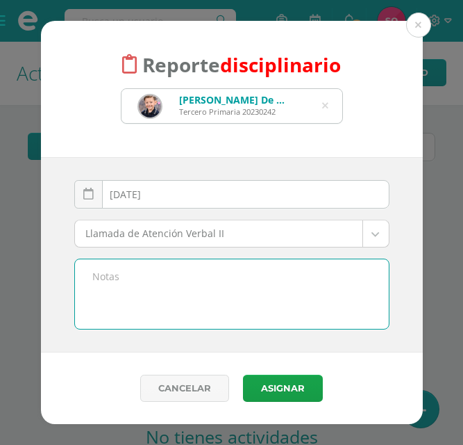
select select "12"
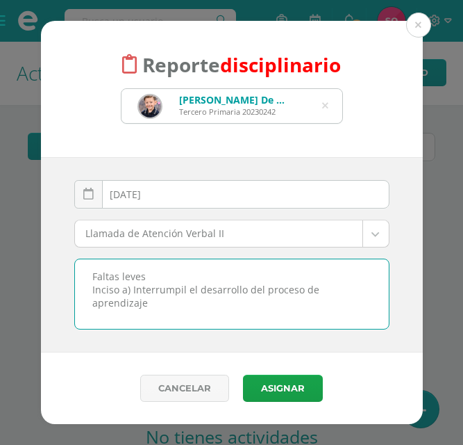
click at [174, 290] on textarea "Faltas leves Inciso a) Interrumpil el desarrollo del proceso de aprendizaje" at bounding box center [232, 293] width 314 height 69
click at [172, 288] on textarea "Faltas leves Inciso a) Interrumpil el desarrollo del proceso de aprendizaje" at bounding box center [232, 293] width 314 height 69
click at [167, 295] on textarea "Faltas leves Inciso a) Interrumpil el desarrollo del proceso de aprendizaje" at bounding box center [232, 293] width 314 height 69
click at [181, 289] on textarea "Faltas leves Inciso a) Interrumpil el desarrollo del proceso de aprendizaje" at bounding box center [232, 293] width 314 height 69
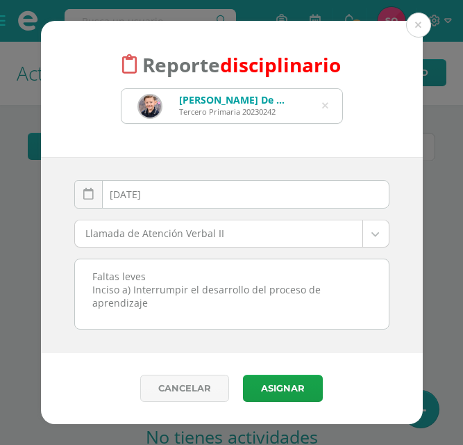
click at [174, 305] on textarea "Faltas leves Inciso a) Interrumpir el desarrollo del proceso de aprendizaje" at bounding box center [232, 293] width 314 height 69
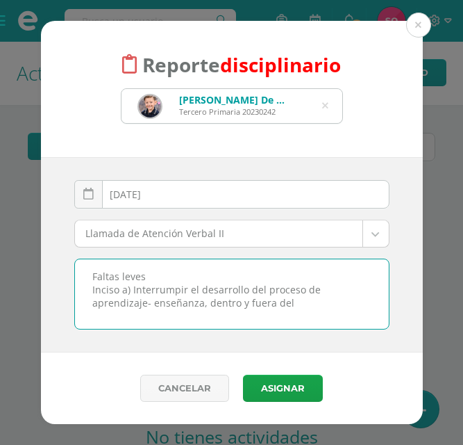
click at [332, 304] on textarea "Faltas leves Inciso a) Interrumpir el desarrollo del proceso de aprendizaje- en…" at bounding box center [232, 293] width 314 height 69
type textarea "Faltas leves Inciso a) Interrumpir el desarrollo del proceso de aprendizaje- en…"
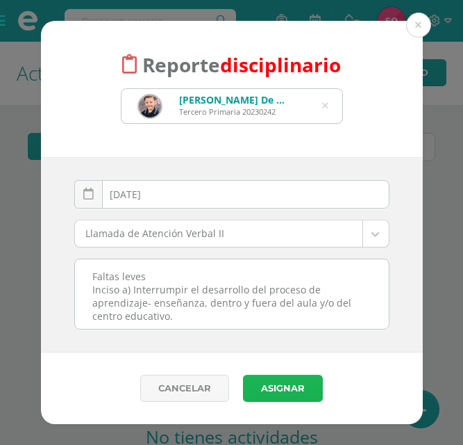
click at [284, 375] on button "Asignar" at bounding box center [283, 387] width 80 height 27
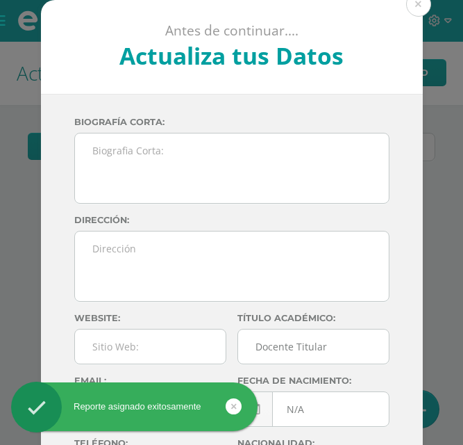
click at [413, 8] on button at bounding box center [418, 4] width 25 height 25
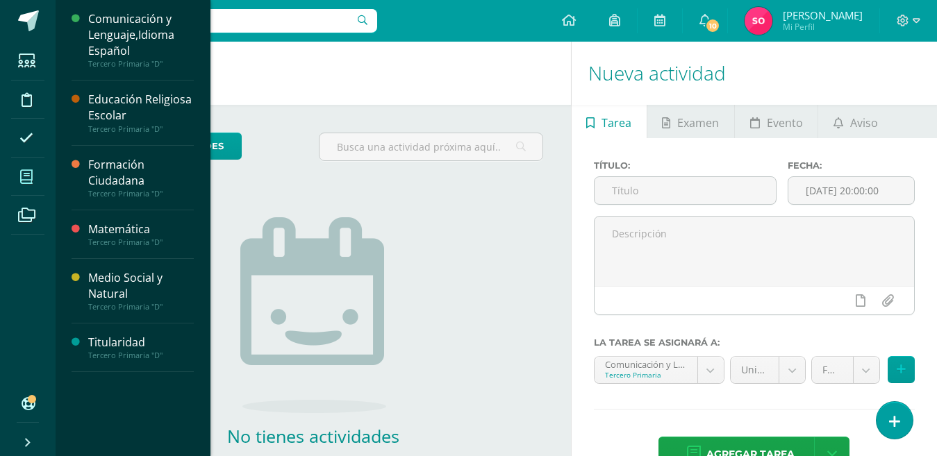
click at [31, 179] on icon at bounding box center [26, 177] width 13 height 14
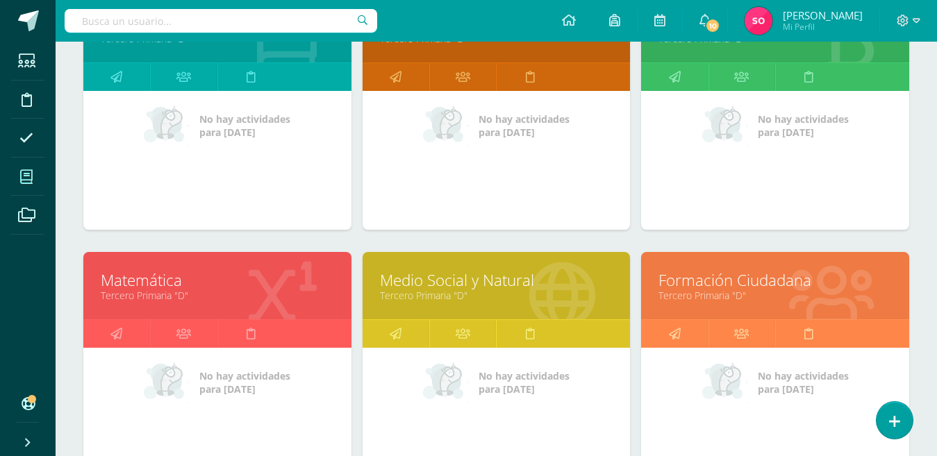
scroll to position [278, 0]
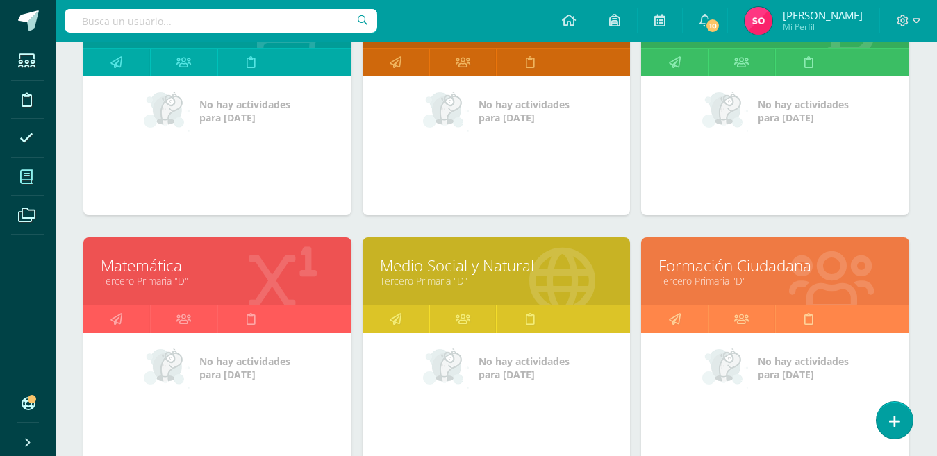
click at [530, 263] on link "Medio Social y Natural" at bounding box center [496, 266] width 233 height 22
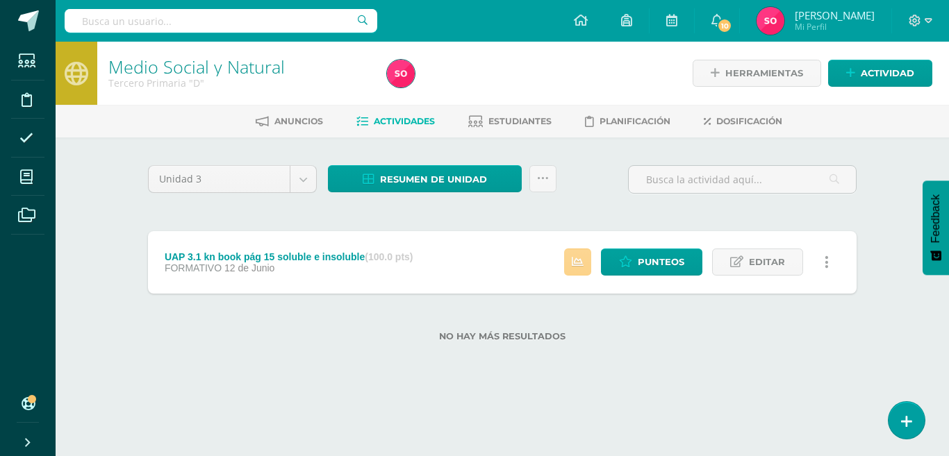
click at [579, 265] on icon at bounding box center [578, 262] width 12 height 12
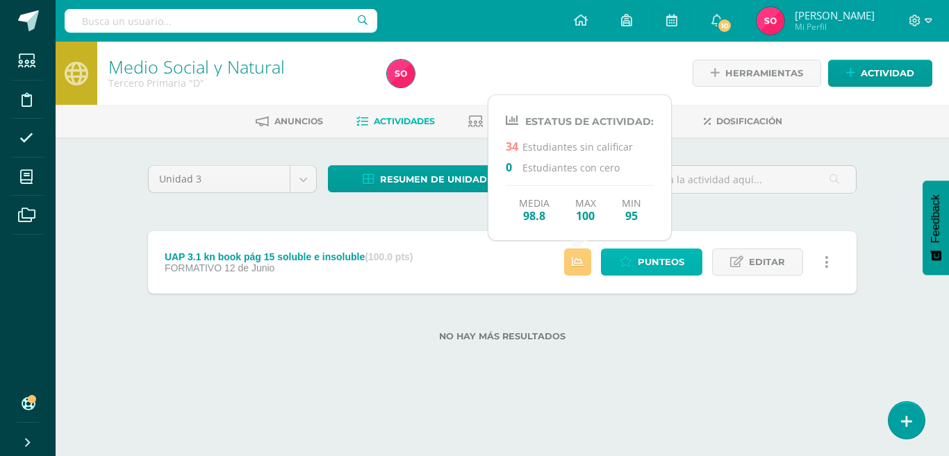
click at [647, 261] on span "Punteos" at bounding box center [661, 262] width 47 height 26
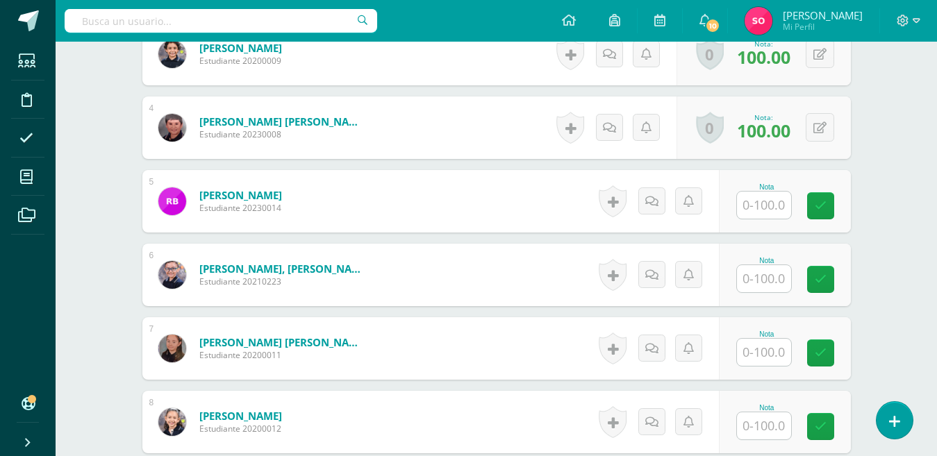
scroll to position [527, 0]
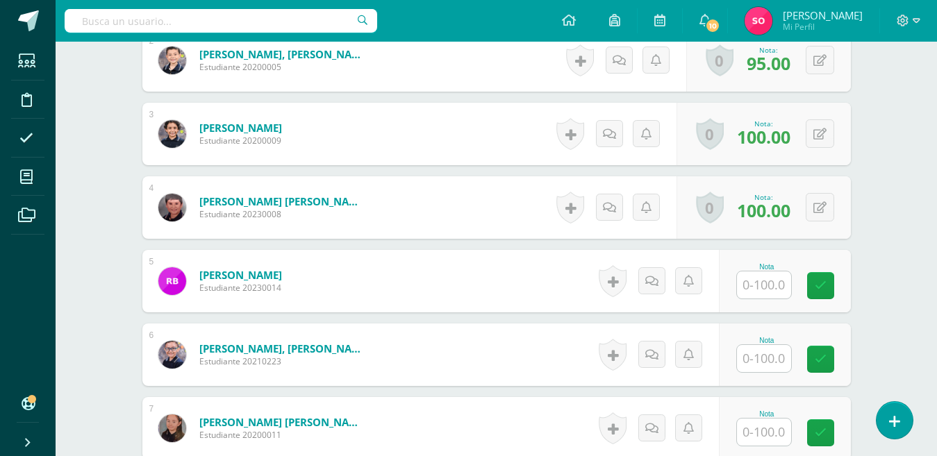
click at [751, 284] on input "text" at bounding box center [764, 285] width 54 height 27
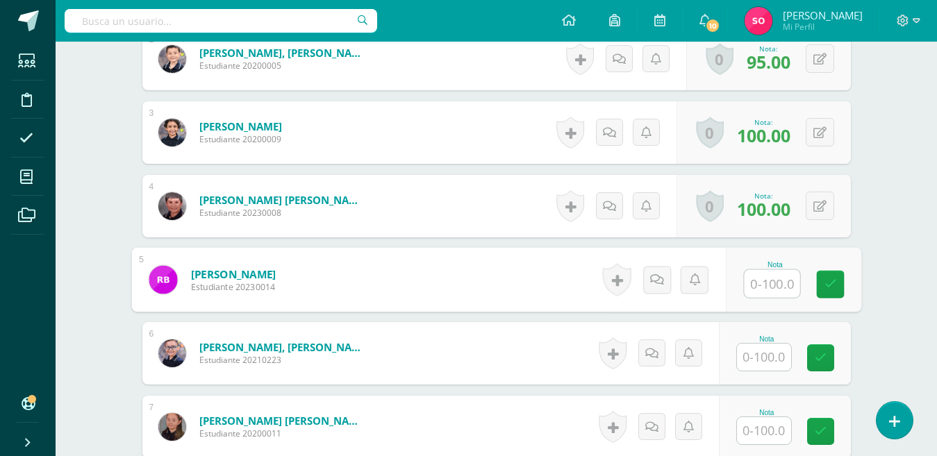
scroll to position [529, 0]
type input "100"
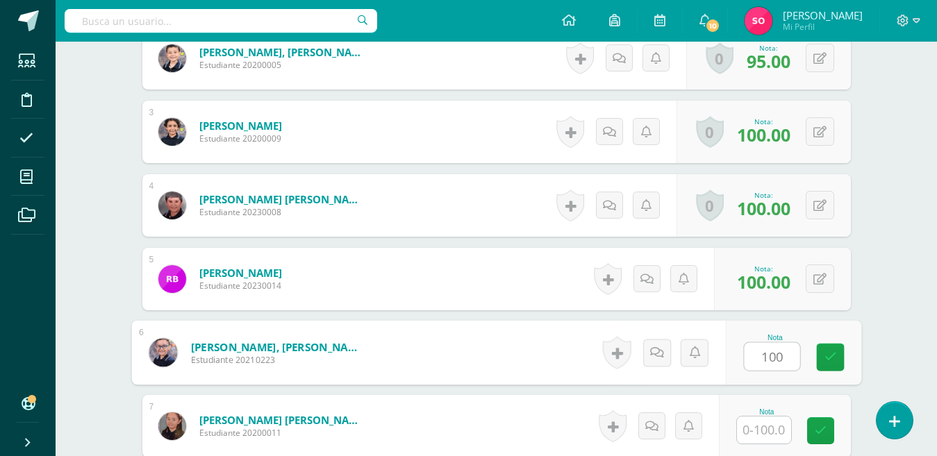
type input "100"
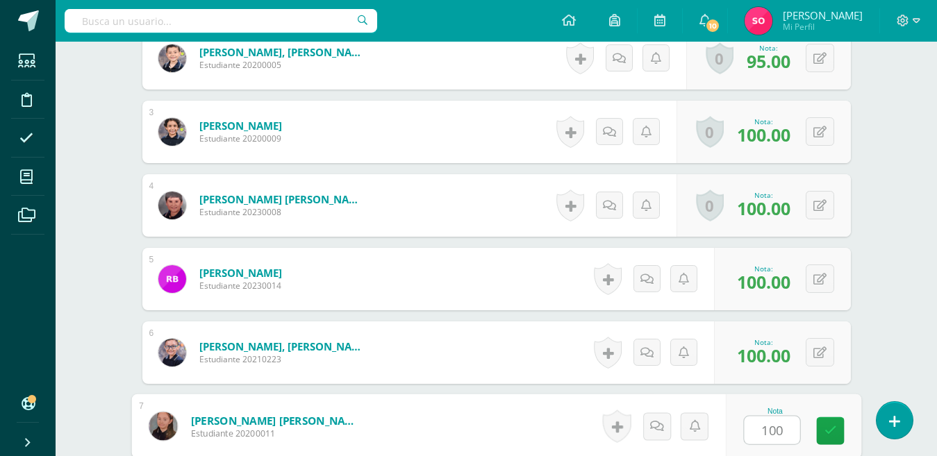
type input "100"
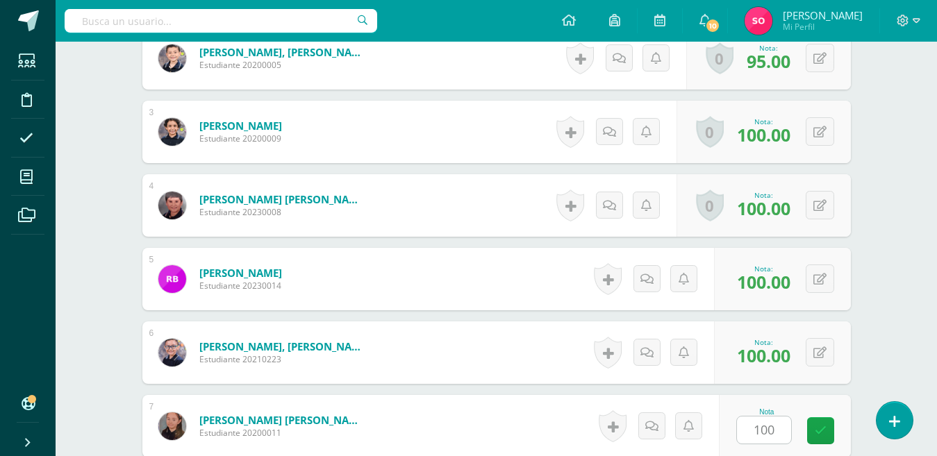
scroll to position [804, 0]
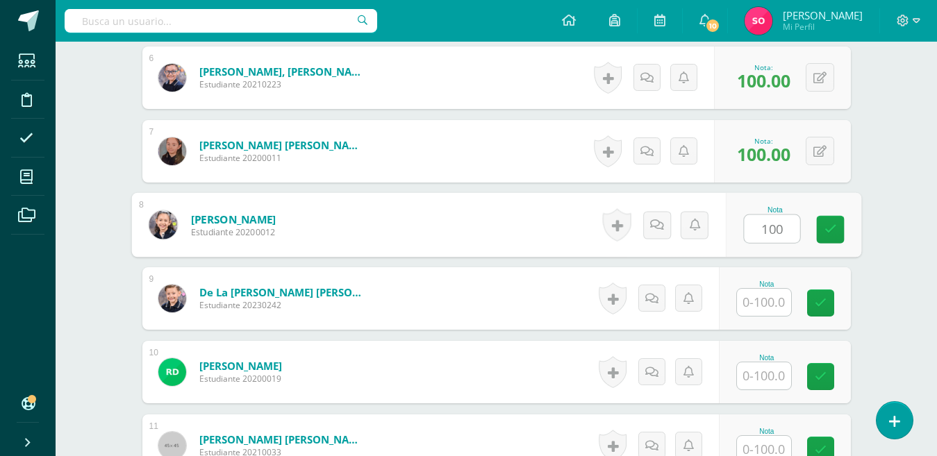
type input "100"
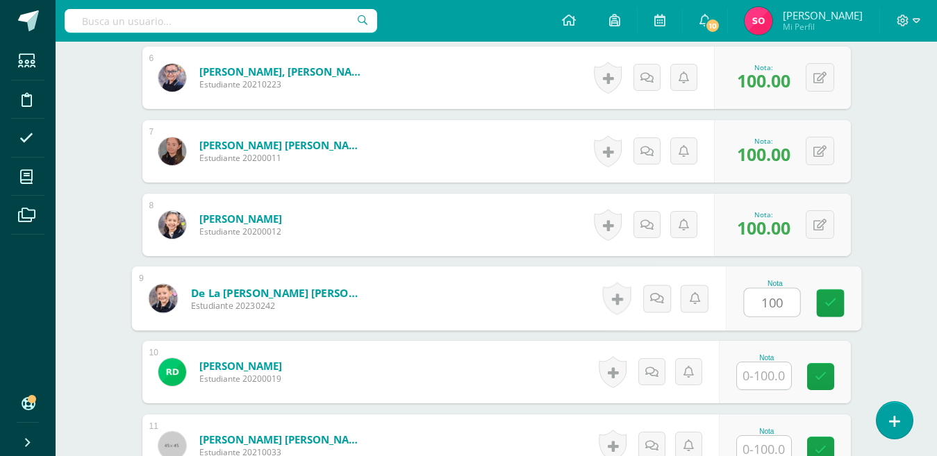
type input "100"
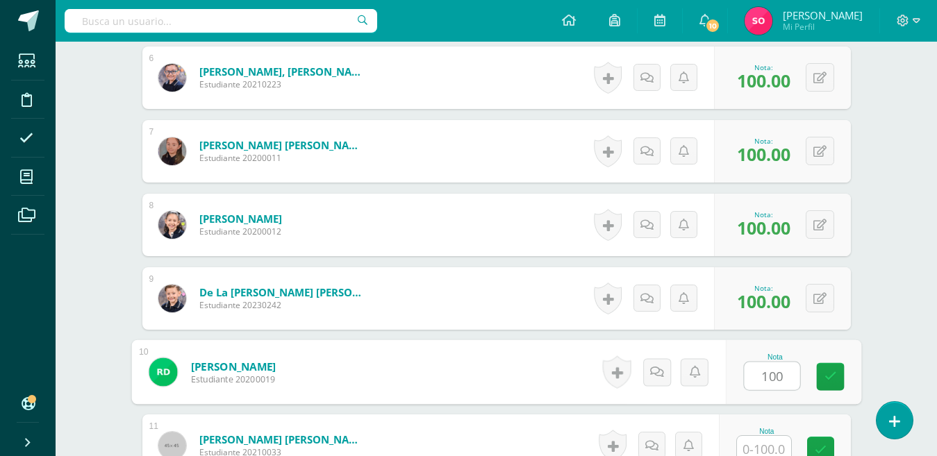
type input "100"
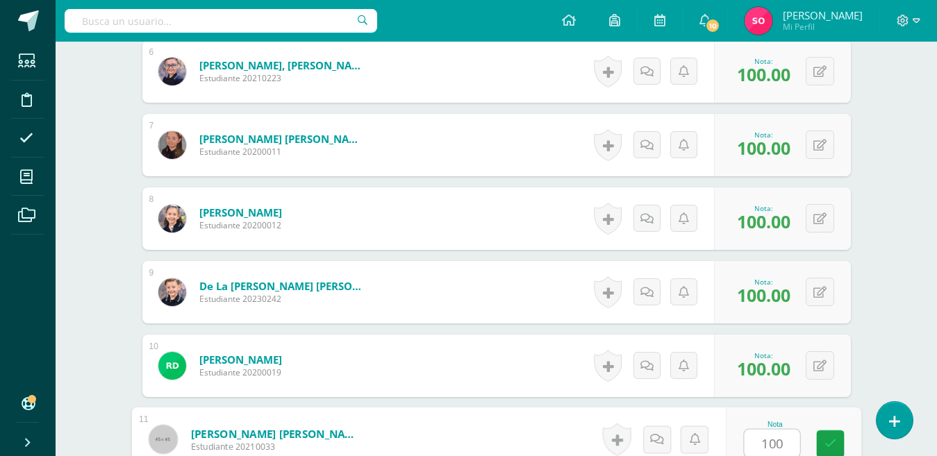
type input "100"
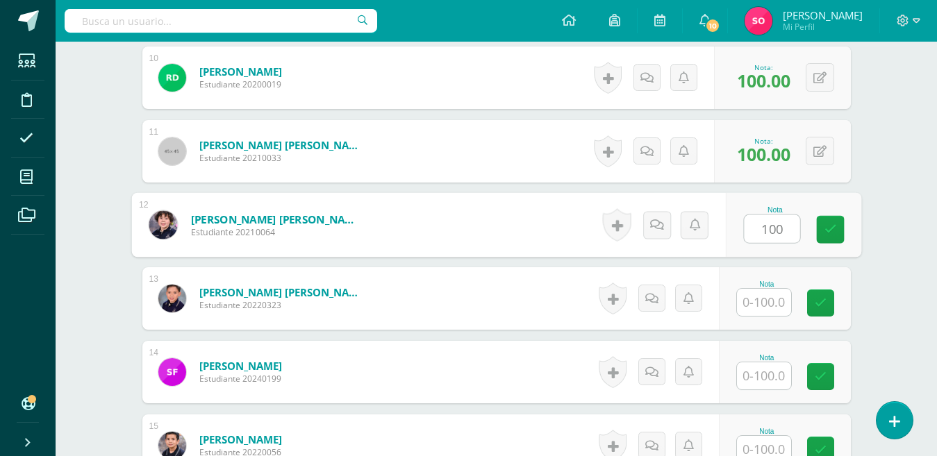
type input "100"
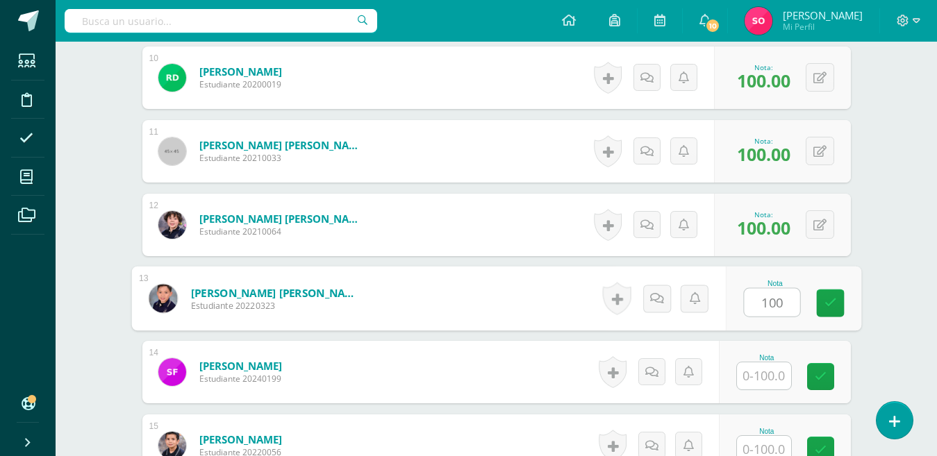
type input "100"
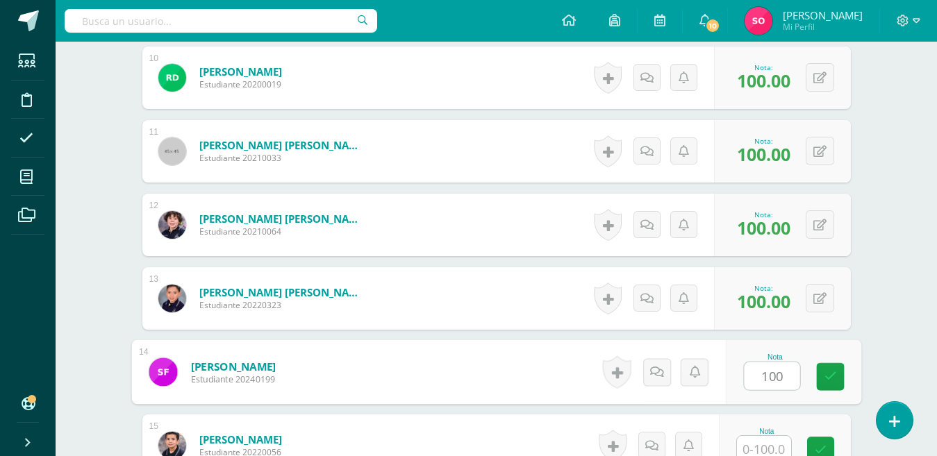
type input "100"
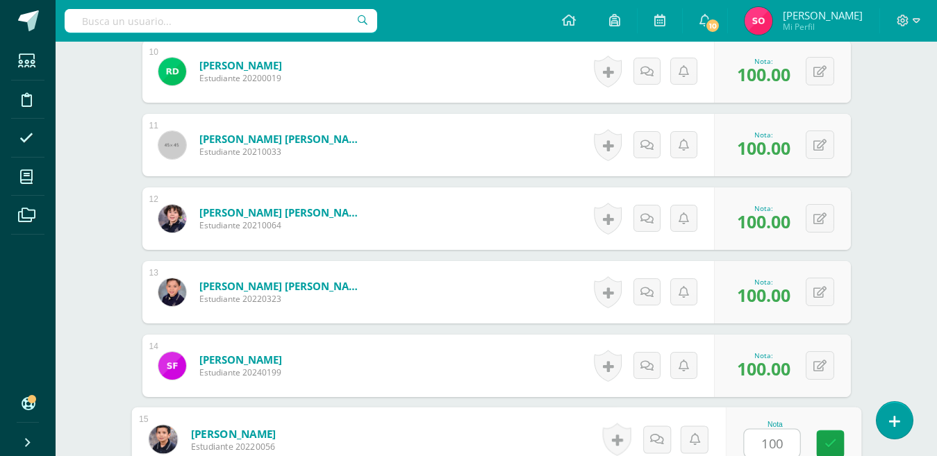
type input "100"
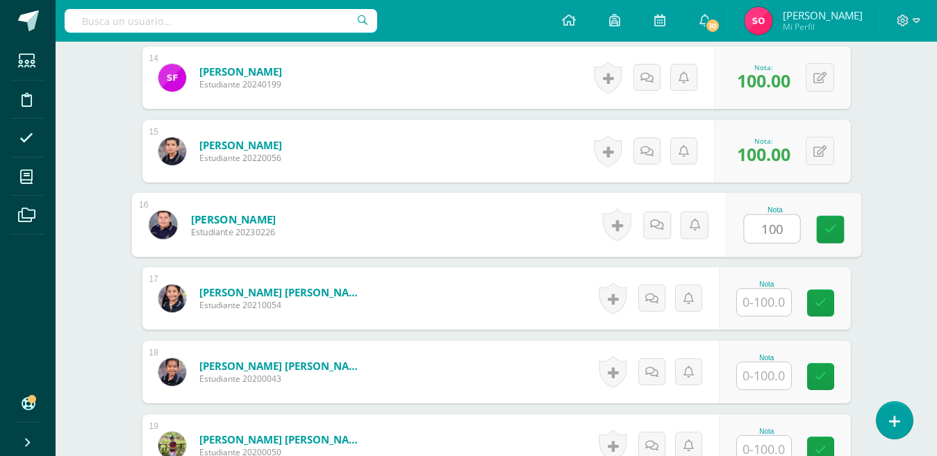
type input "100"
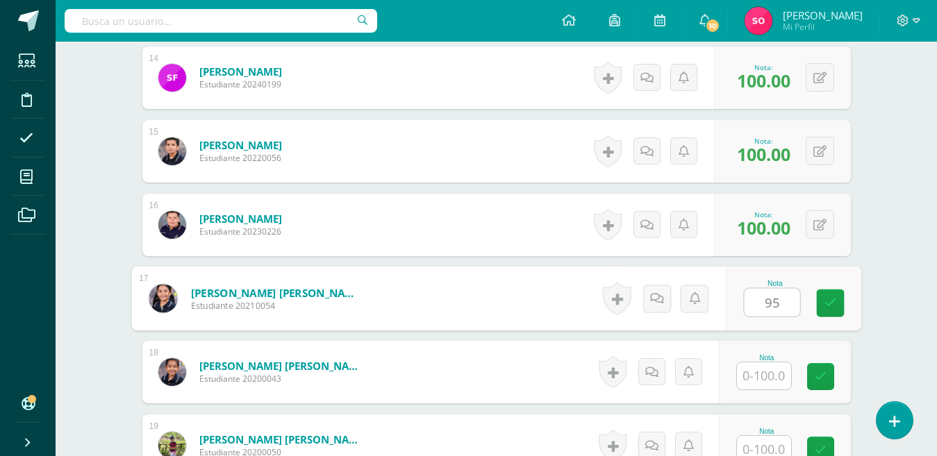
type input "95"
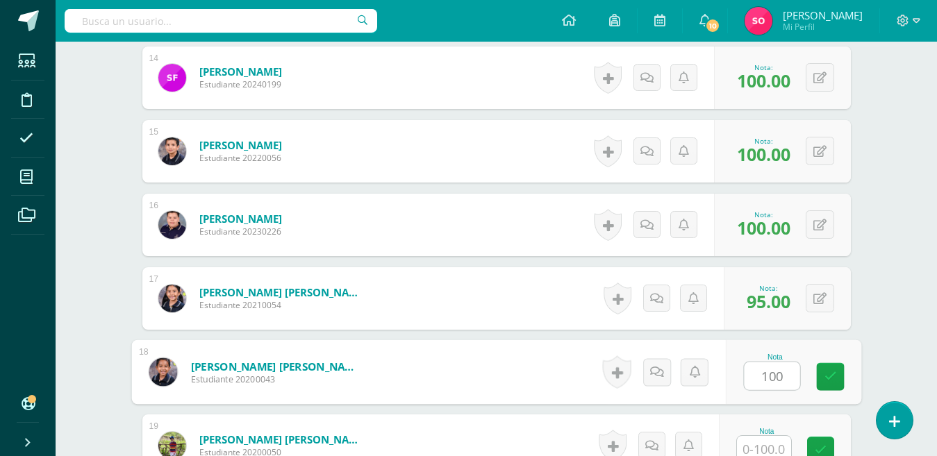
type input "100"
type input "{"
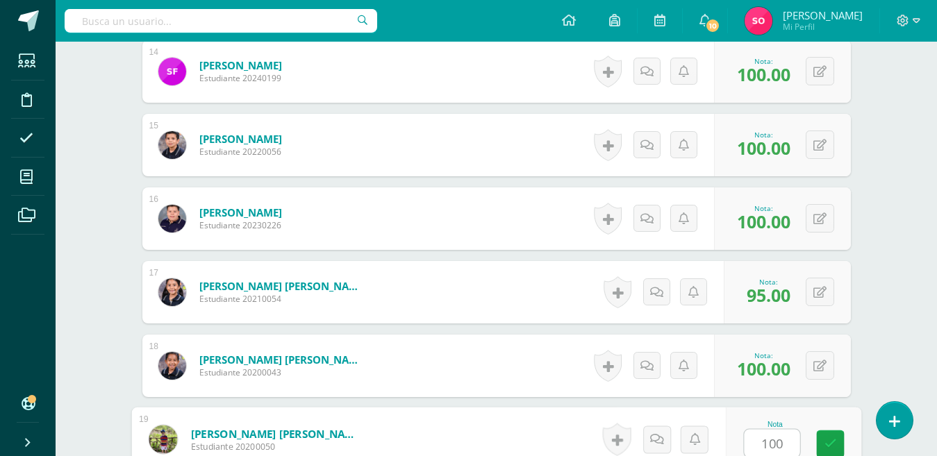
type input "100"
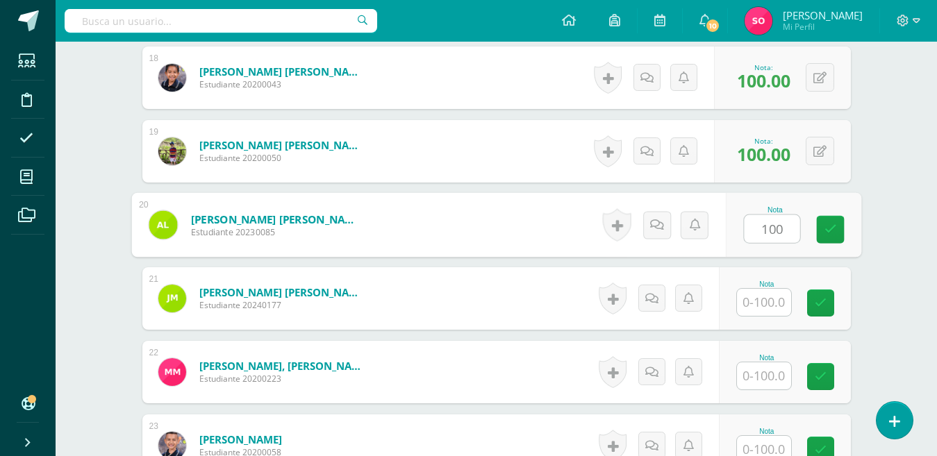
type input "100"
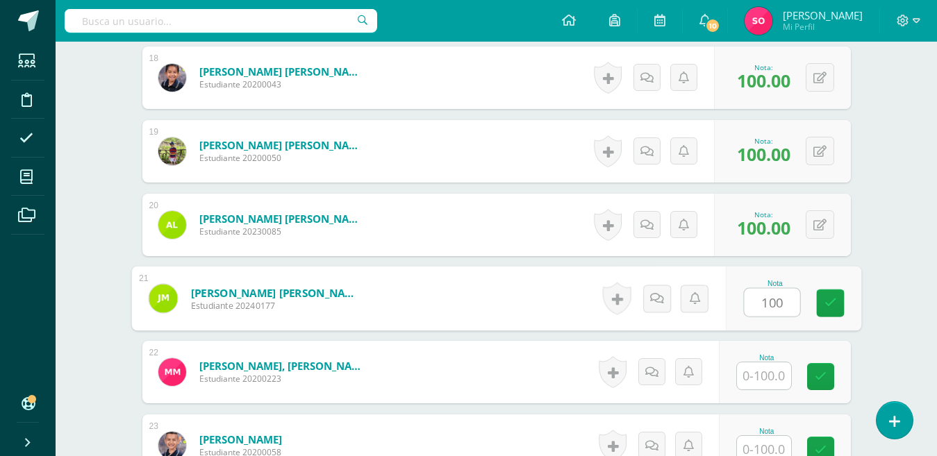
type input "100"
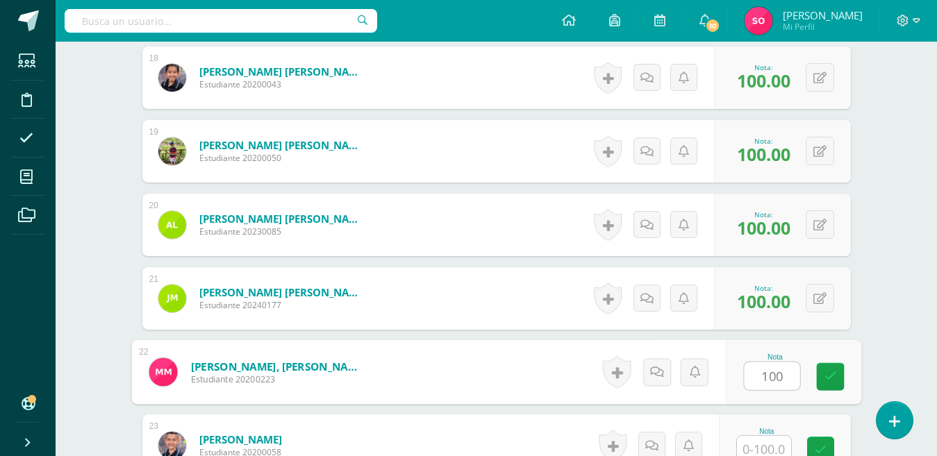
type input "100"
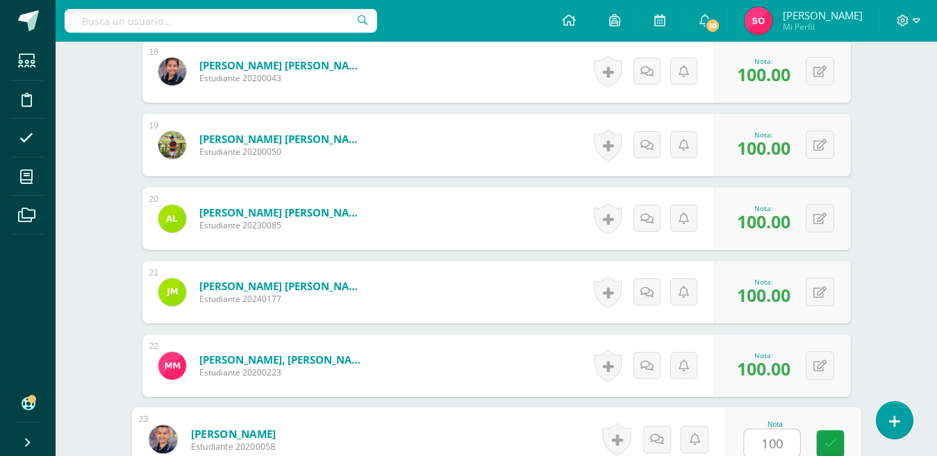
type input "100"
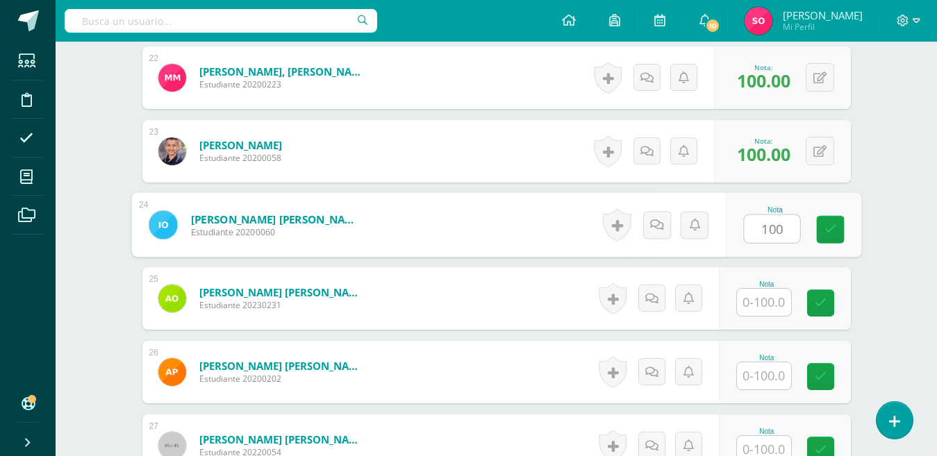
type input "100"
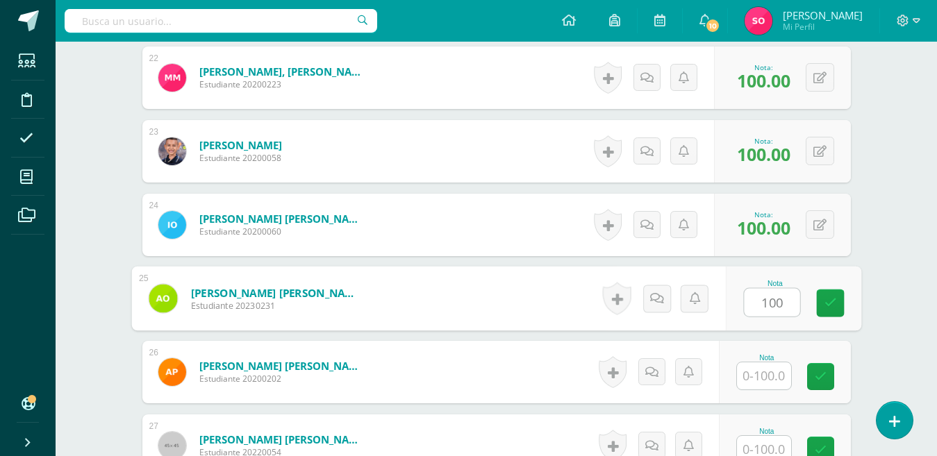
type input "100"
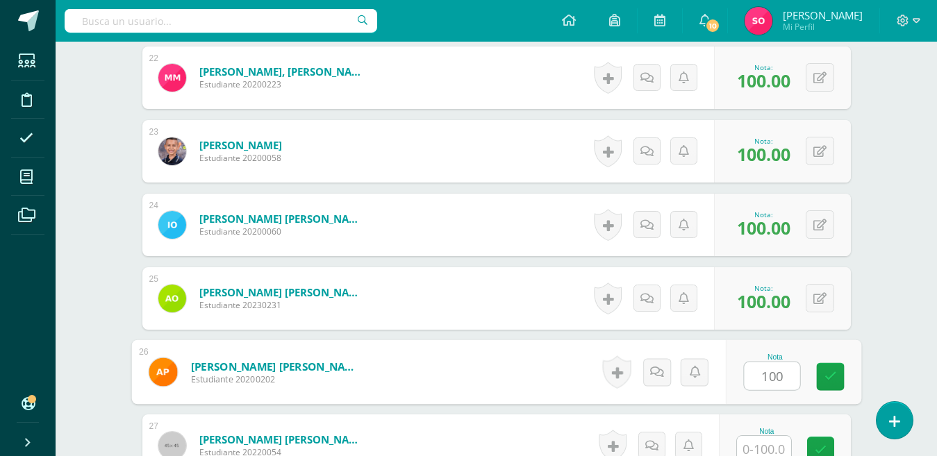
type input "100"
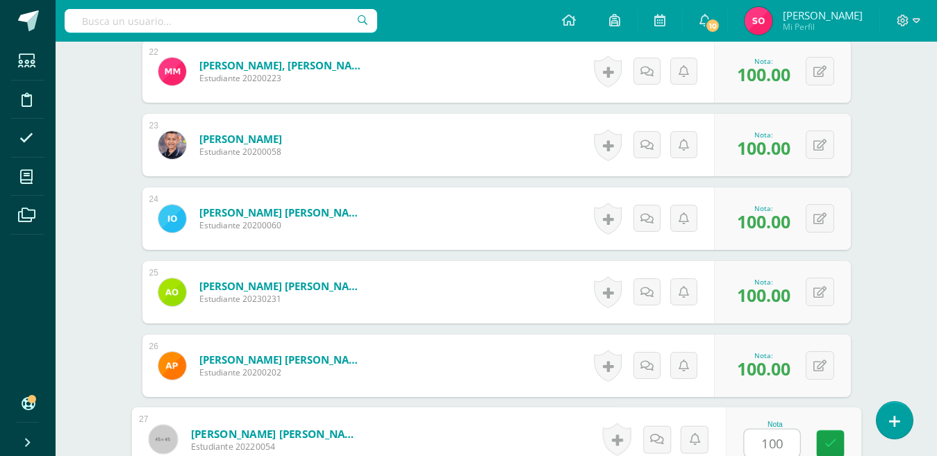
type input "100"
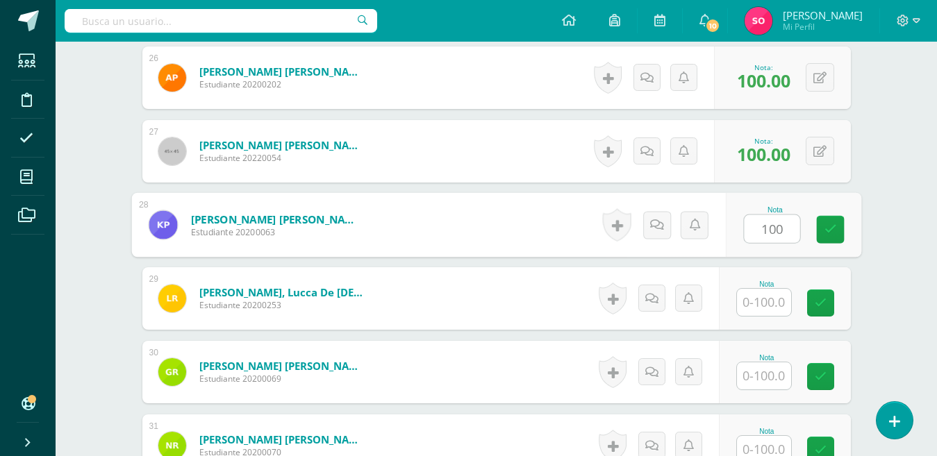
type input "100"
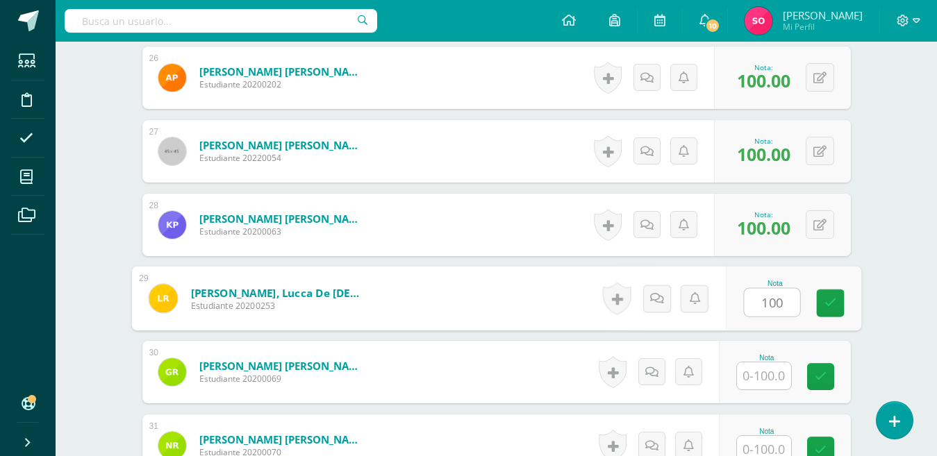
type input "100"
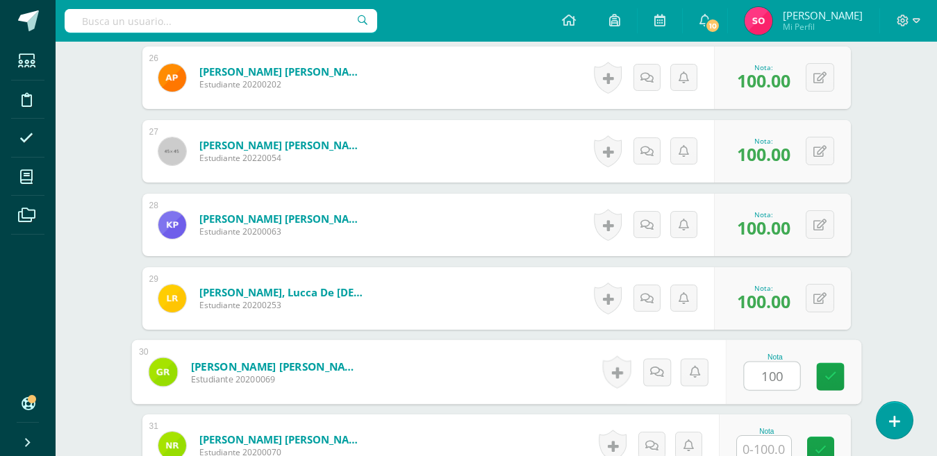
type input "100"
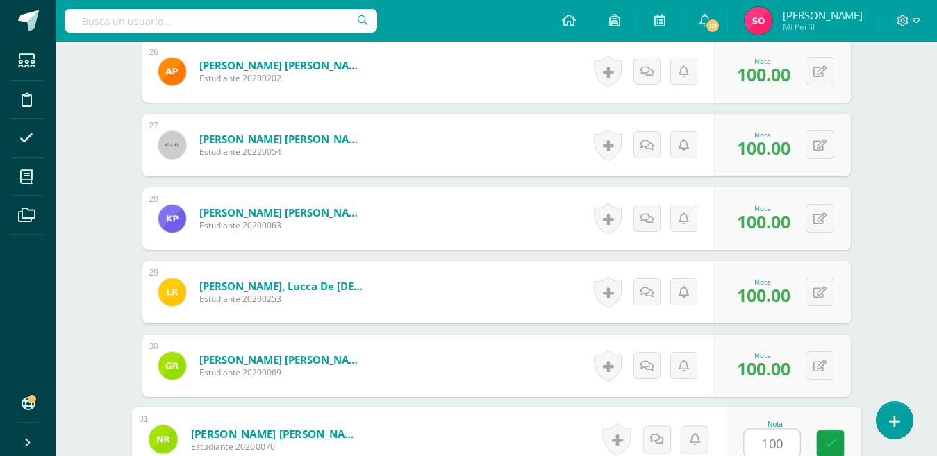
type input "100"
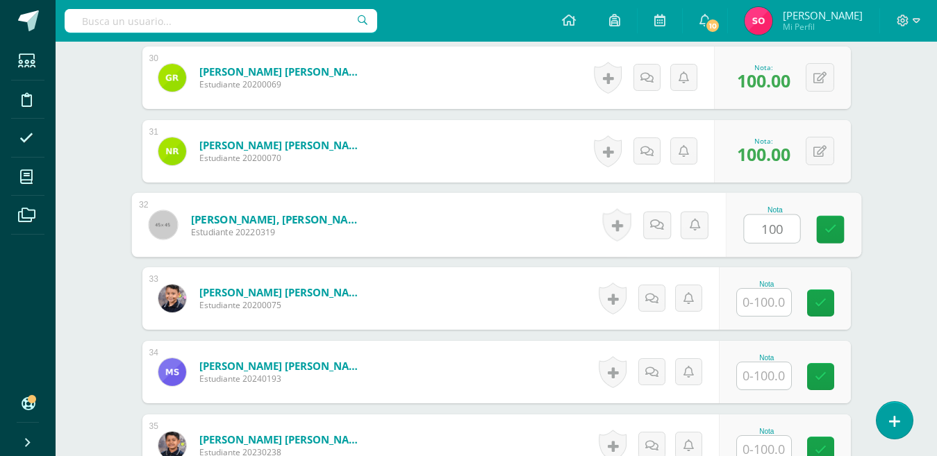
type input "100"
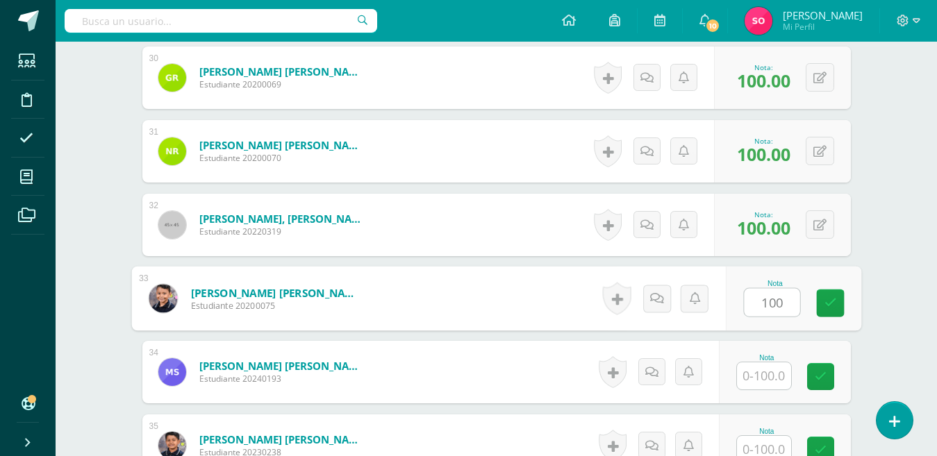
type input "100"
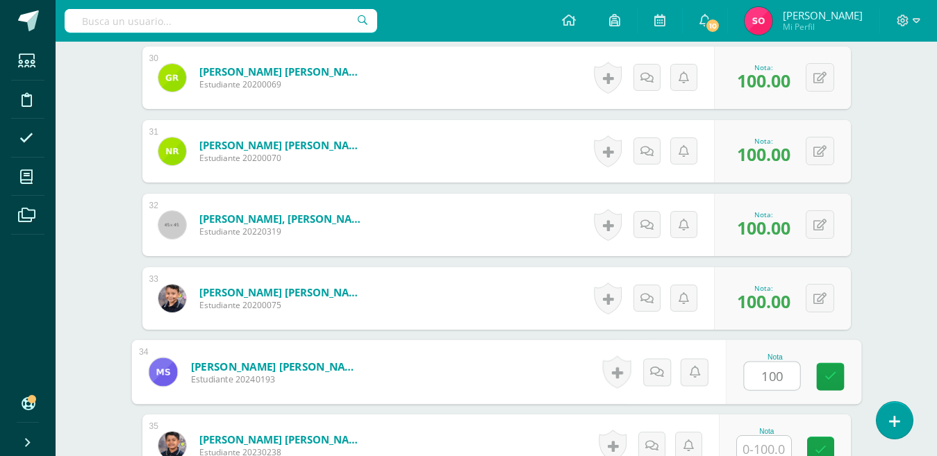
type input "100"
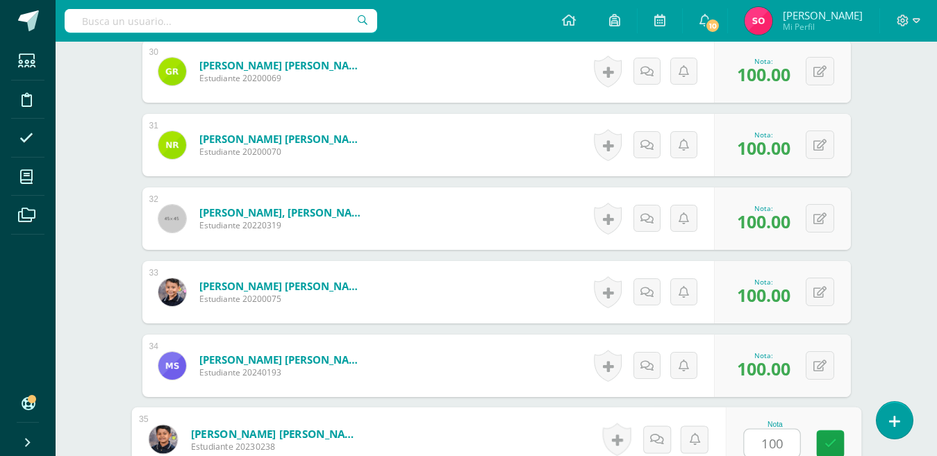
type input "100"
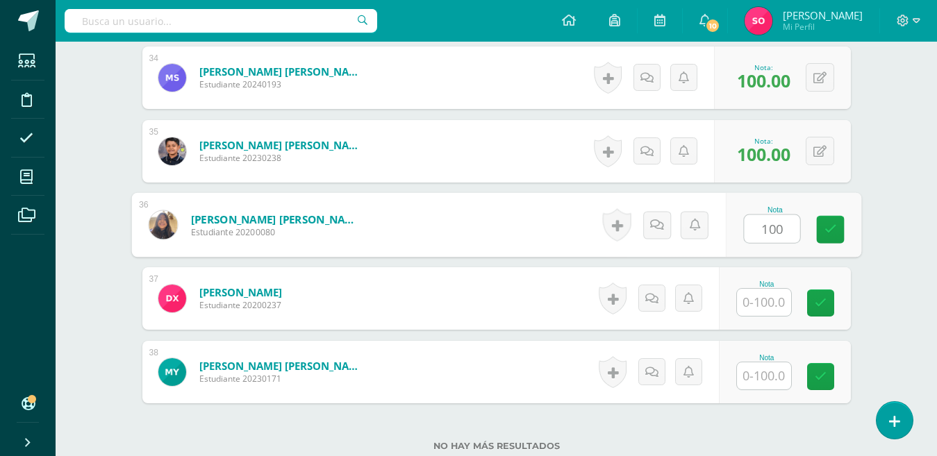
type input "100"
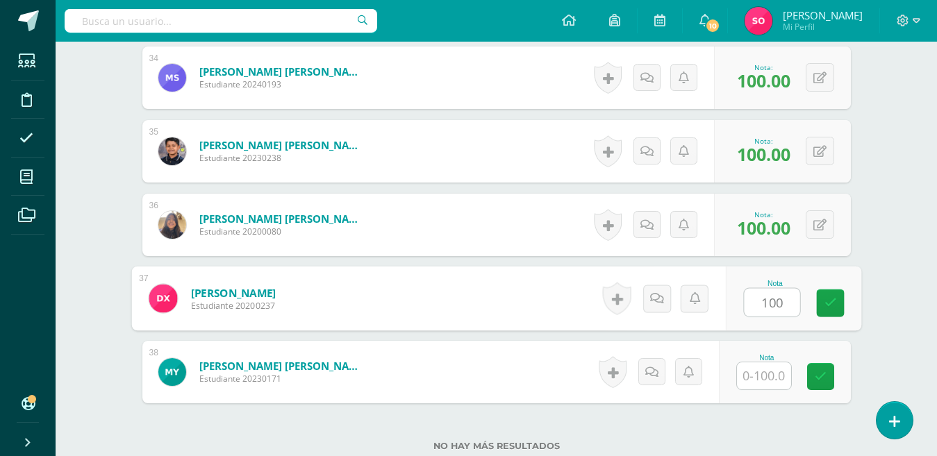
type input "100"
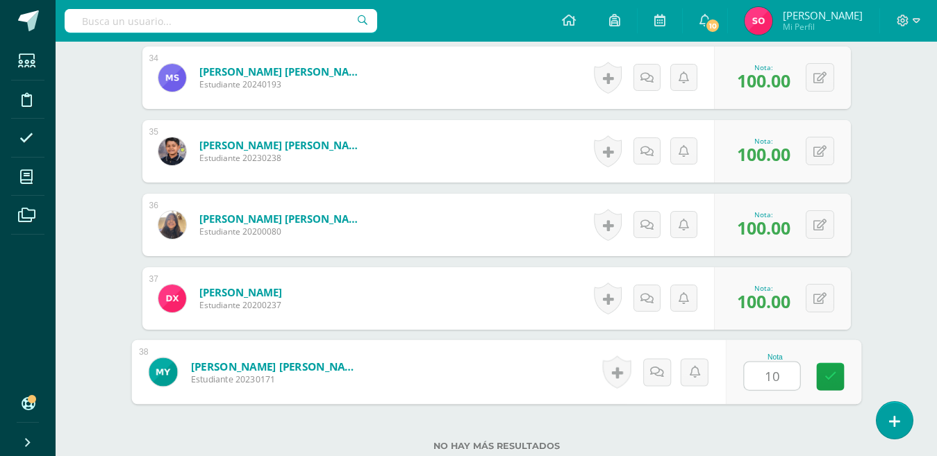
type input "100"
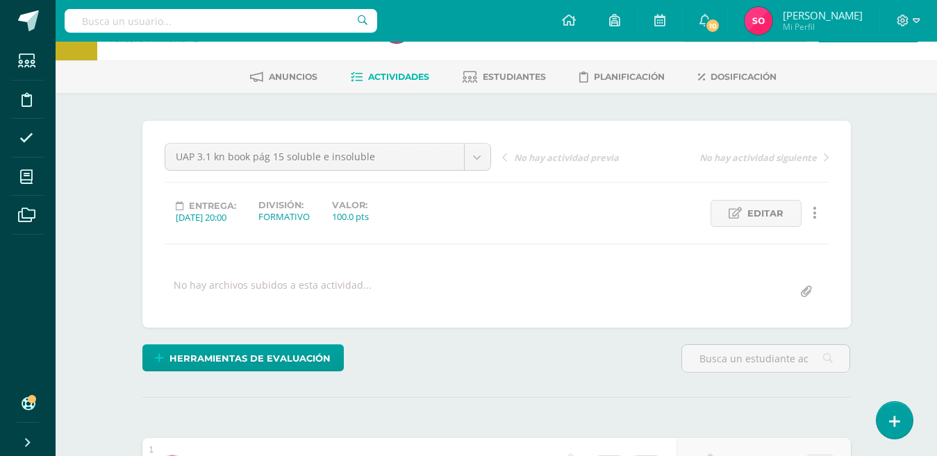
scroll to position [0, 0]
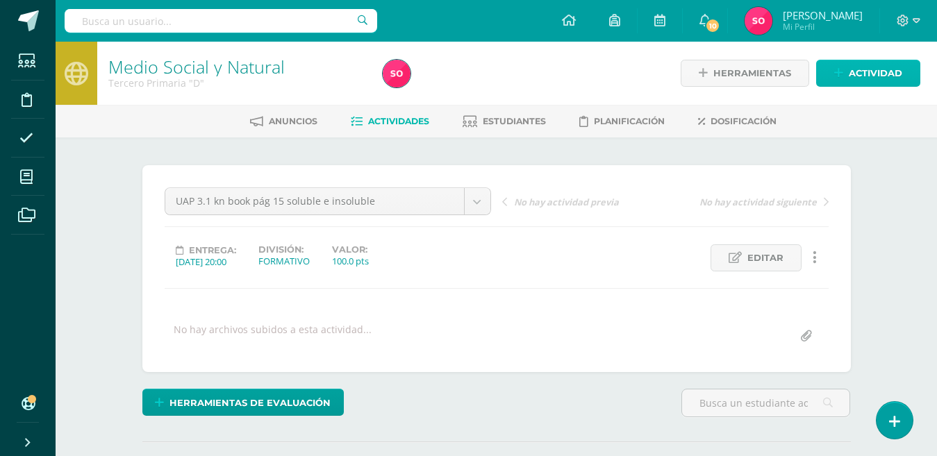
click at [867, 72] on span "Actividad" at bounding box center [875, 73] width 53 height 26
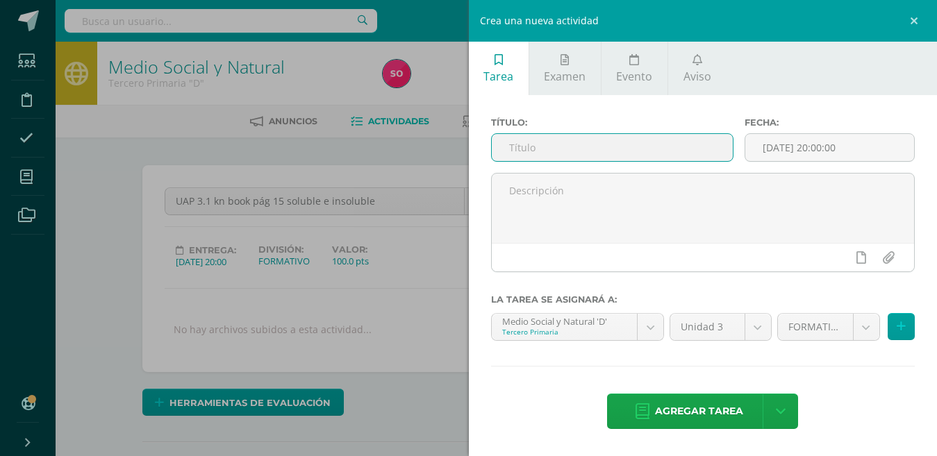
click at [547, 146] on input "text" at bounding box center [612, 147] width 241 height 27
type input "UAP. 3.1 Parcial"
click at [791, 146] on input "[DATE] 20:00:00" at bounding box center [829, 147] width 169 height 27
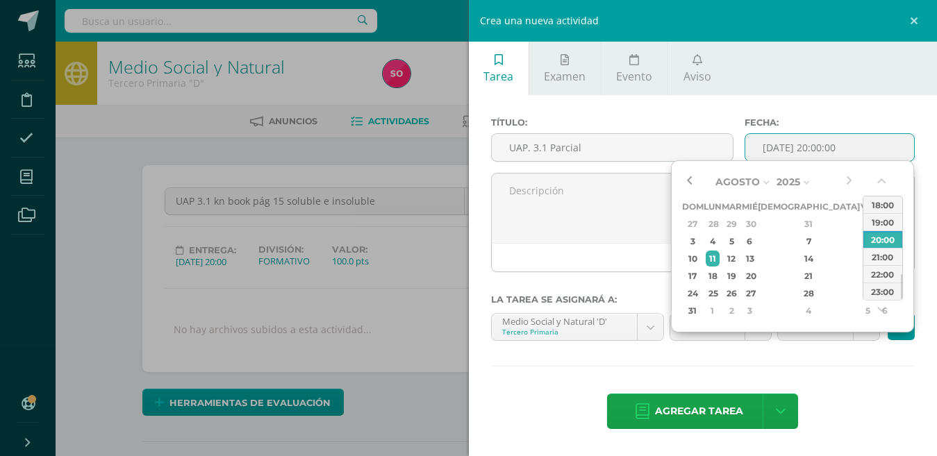
click at [689, 177] on button "button" at bounding box center [689, 182] width 14 height 21
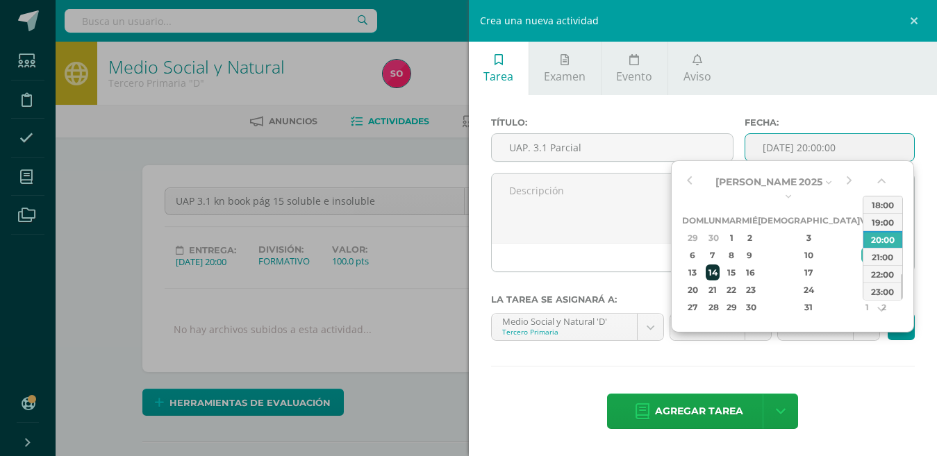
click at [720, 265] on div "14" at bounding box center [713, 273] width 15 height 16
click at [861, 265] on div "18" at bounding box center [867, 273] width 13 height 16
type input "2025-07-18 20:00"
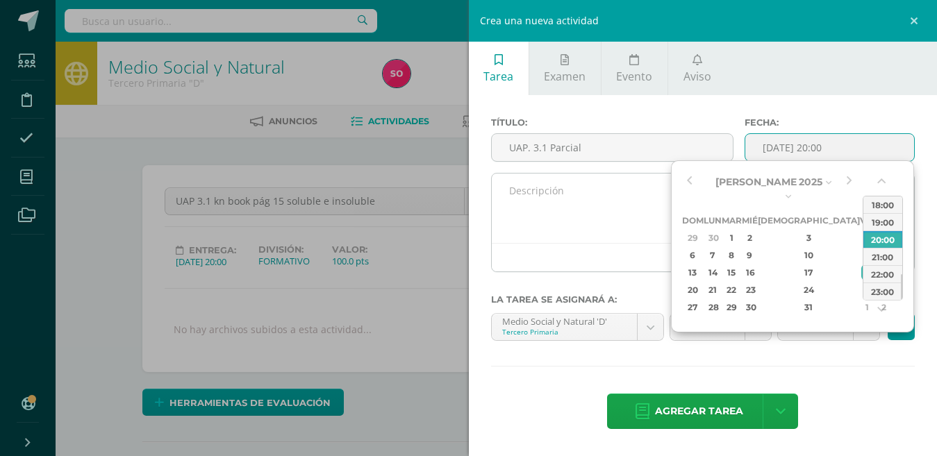
click at [572, 247] on div at bounding box center [703, 257] width 423 height 28
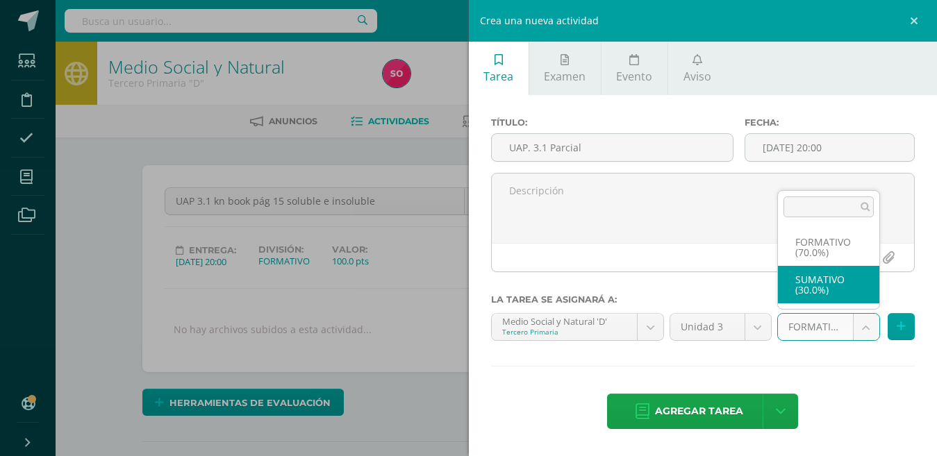
select select "207251"
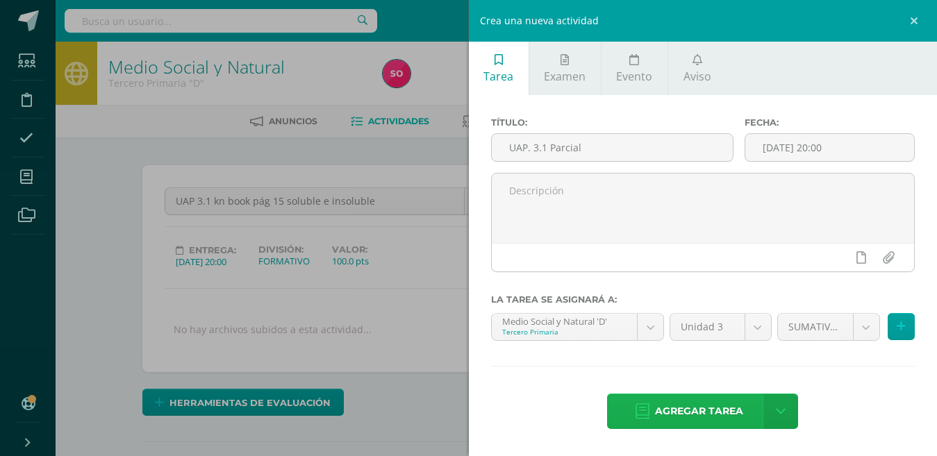
click at [685, 408] on span "Agregar tarea" at bounding box center [699, 412] width 88 height 34
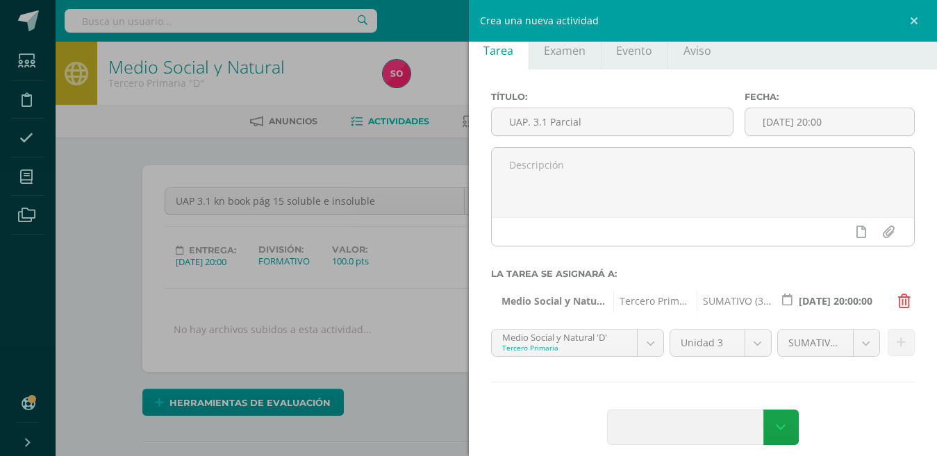
scroll to position [40, 0]
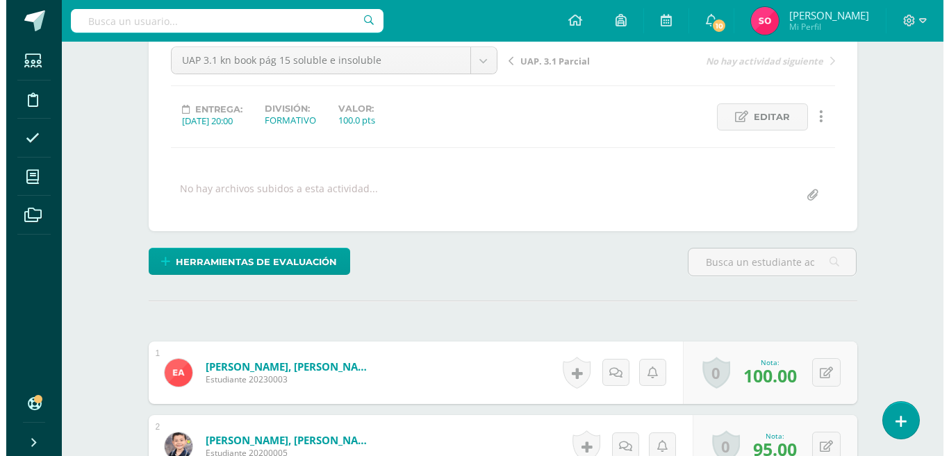
scroll to position [142, 0]
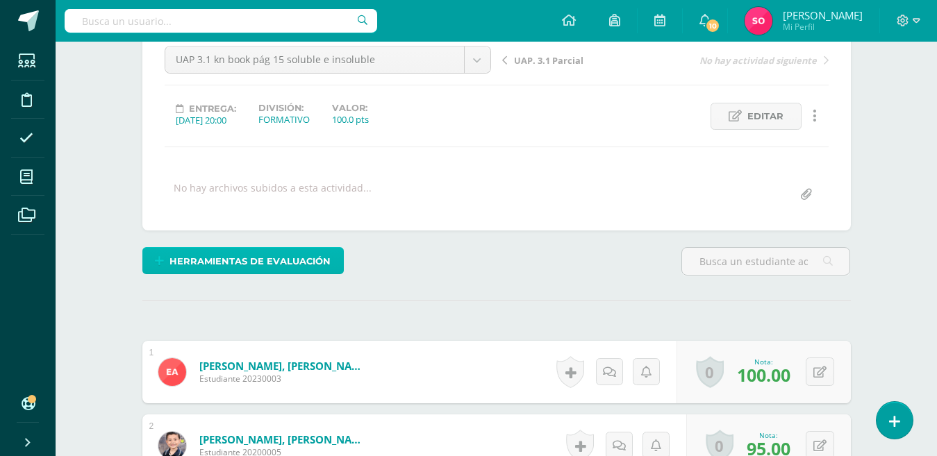
click at [240, 265] on span "Herramientas de evaluación" at bounding box center [249, 262] width 161 height 26
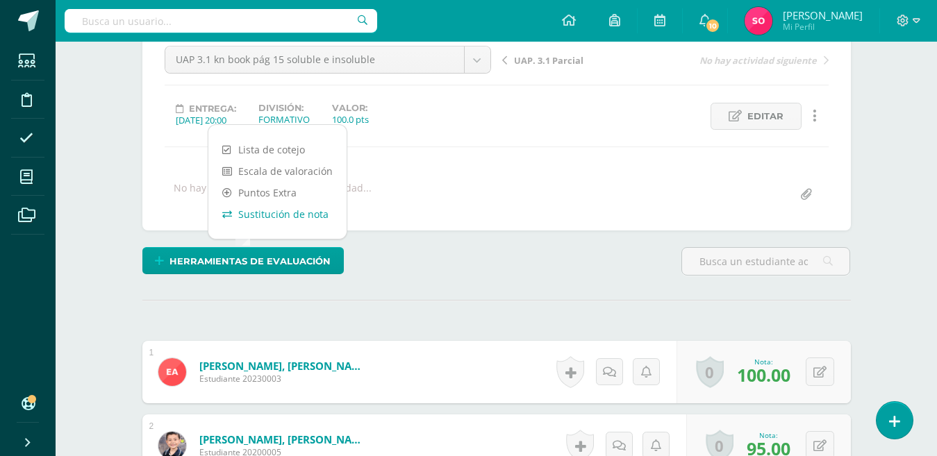
click at [281, 212] on link "Sustitución de nota" at bounding box center [277, 215] width 138 height 22
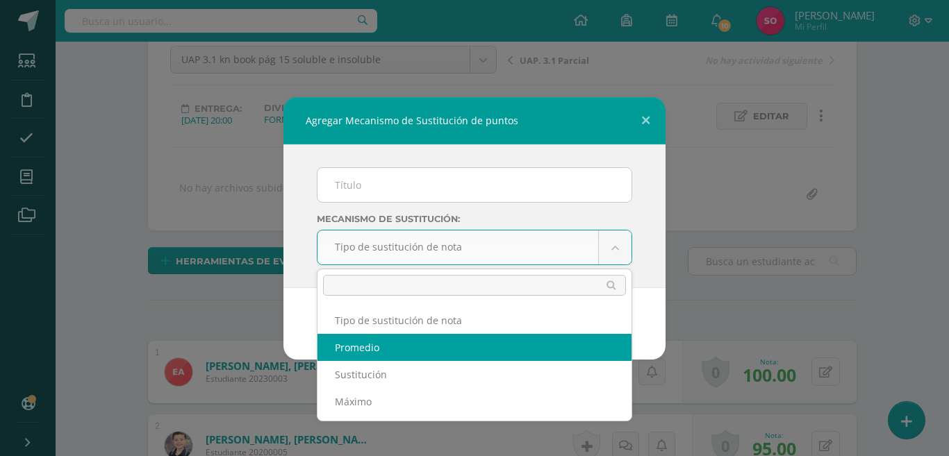
select select "average"
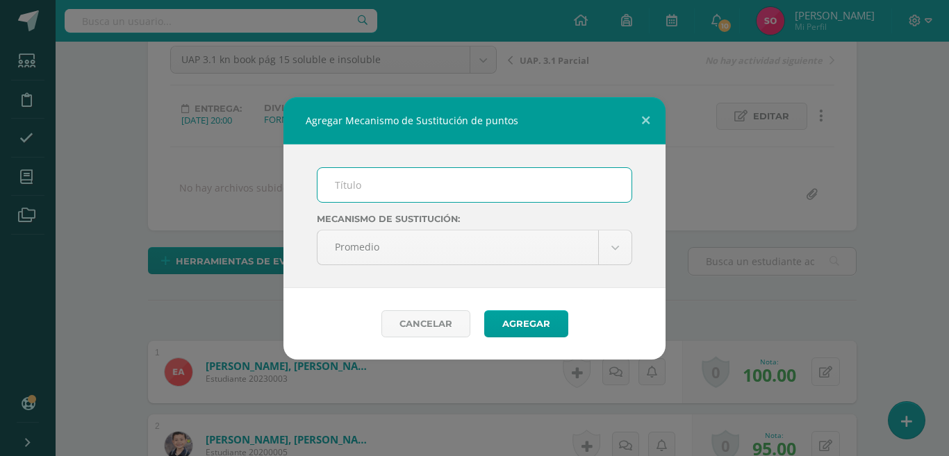
click at [398, 185] on input "text" at bounding box center [474, 185] width 314 height 34
type input "P.M.A de medio social y natural"
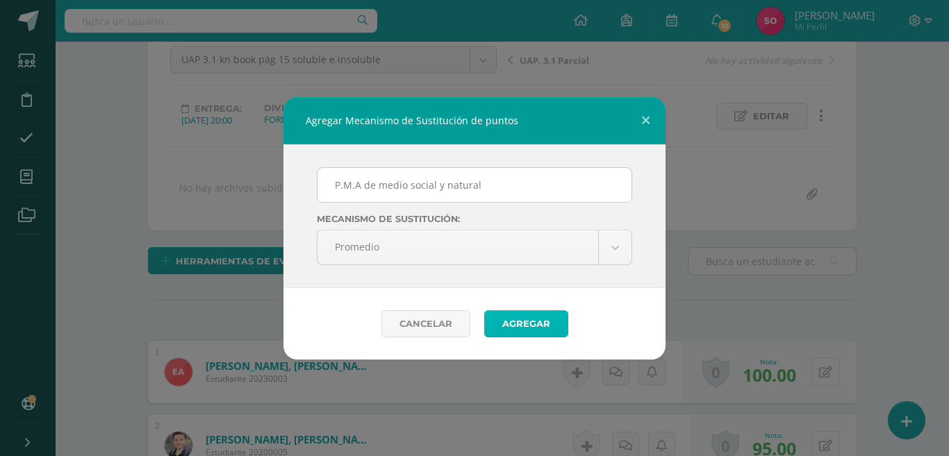
click at [531, 324] on button "Agregar" at bounding box center [526, 323] width 84 height 27
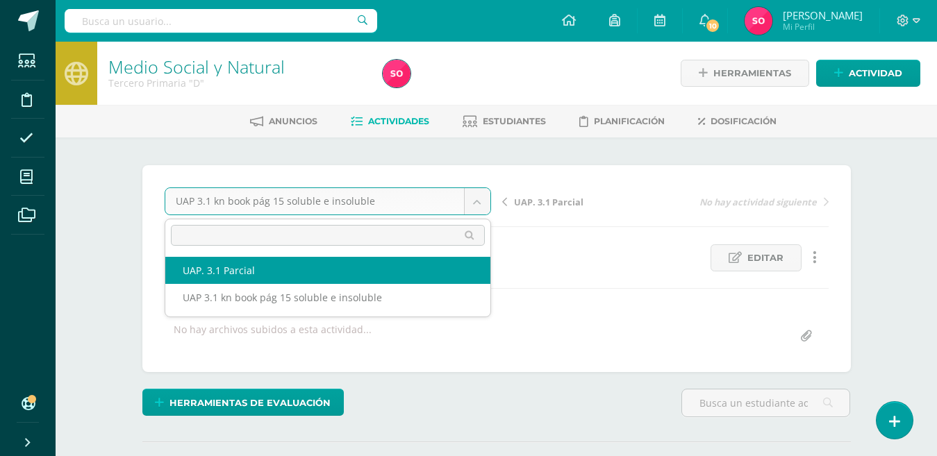
scroll to position [1, 0]
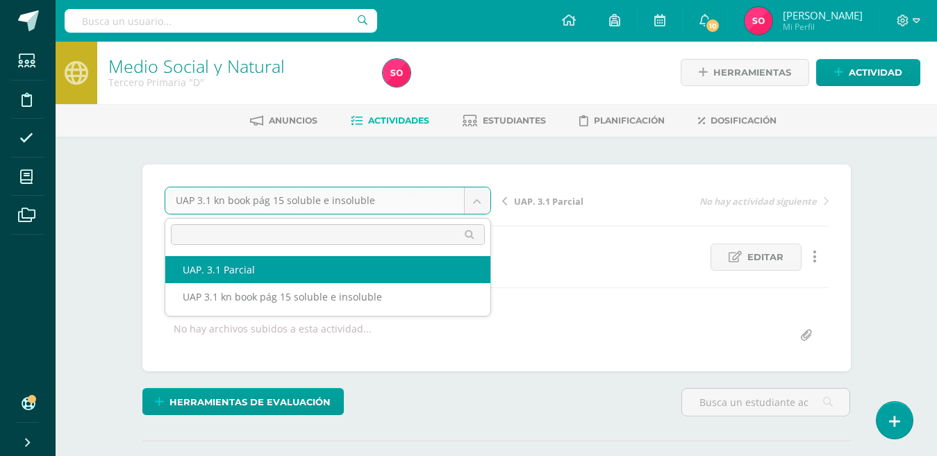
select select "/dashboard/teacher/grade-activity/224531/"
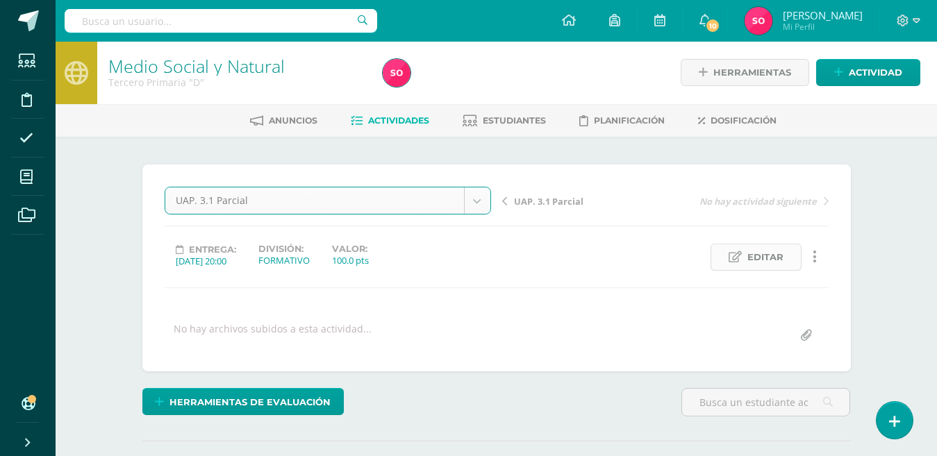
click at [769, 256] on span "Editar" at bounding box center [765, 258] width 36 height 26
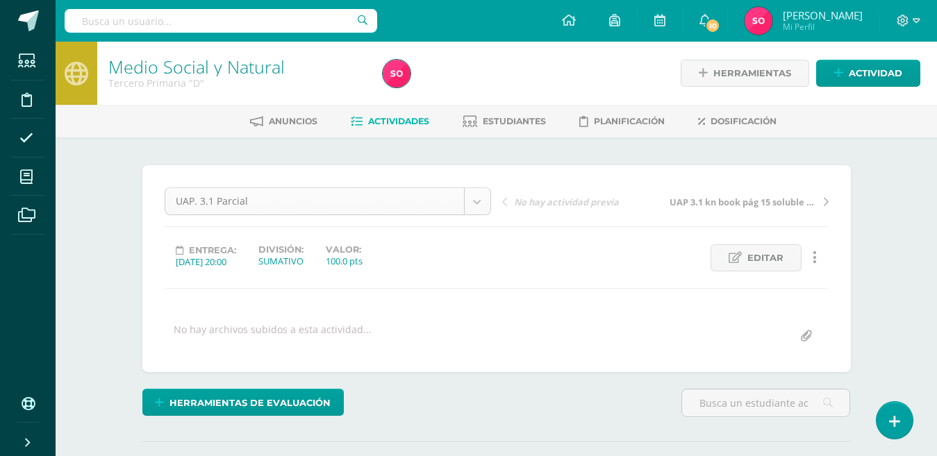
click at [319, 199] on body "Estudiantes Disciplina Asistencia Mis cursos Archivos Soporte Centro de ayuda Ú…" at bounding box center [468, 275] width 937 height 550
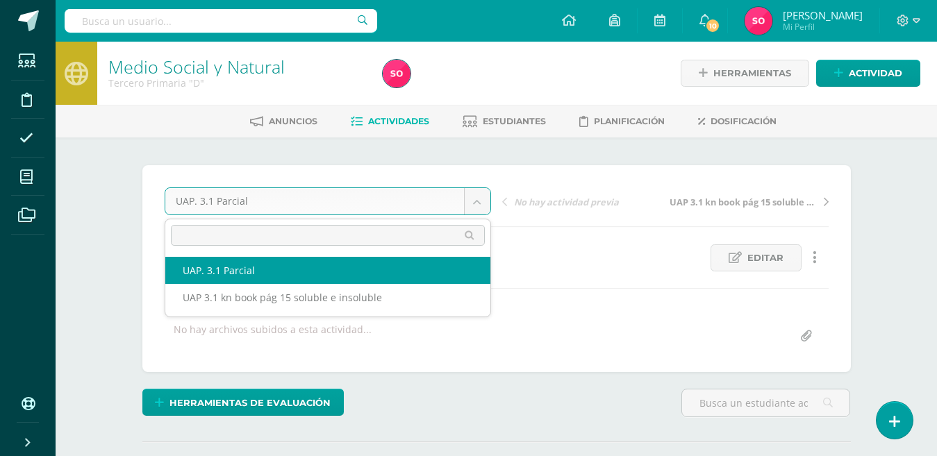
click at [298, 199] on body "Estudiantes Disciplina Asistencia Mis cursos Archivos Soporte Centro de ayuda Ú…" at bounding box center [468, 275] width 937 height 550
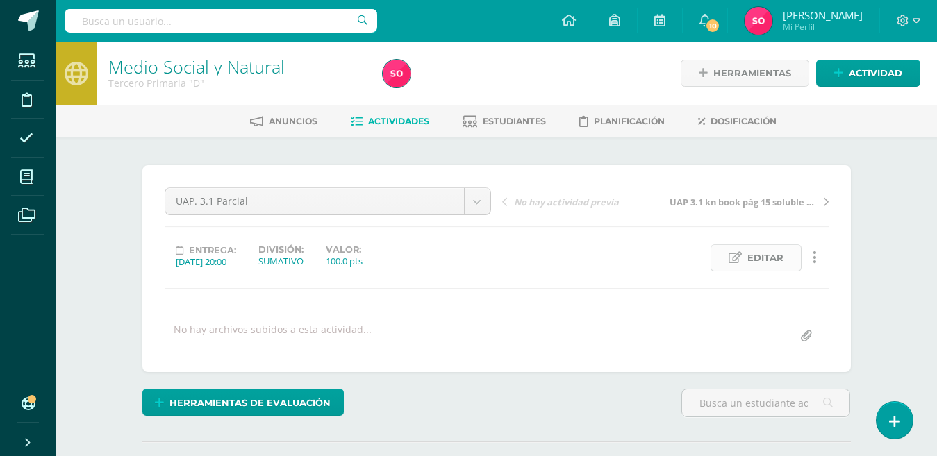
scroll to position [1, 0]
click at [763, 254] on span "Editar" at bounding box center [765, 258] width 36 height 26
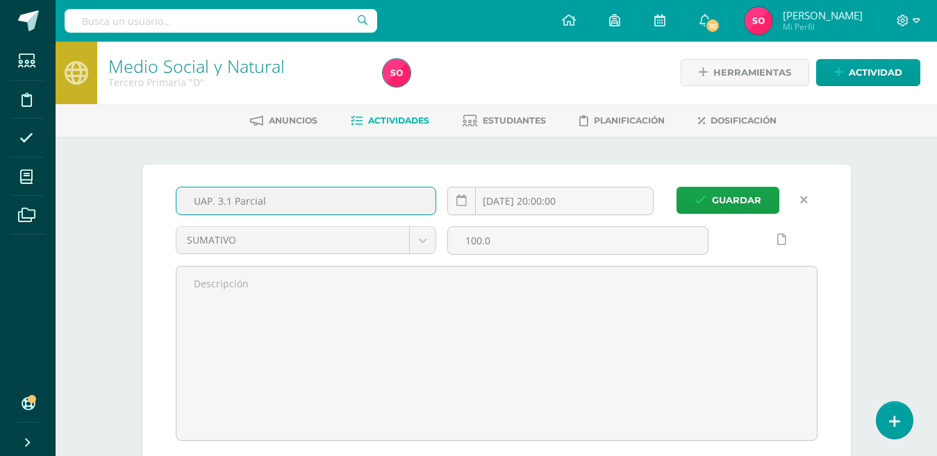
click at [274, 197] on input "UAP. 3.1 Parcial" at bounding box center [306, 201] width 260 height 27
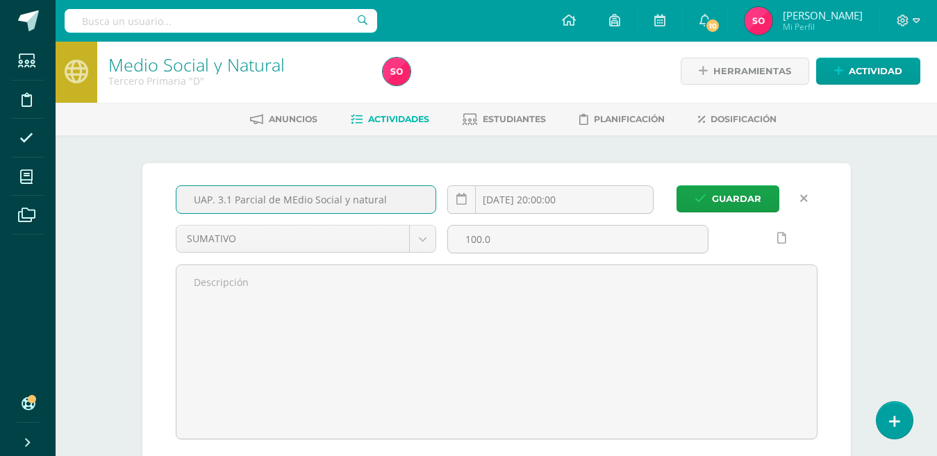
scroll to position [3, 0]
click at [292, 199] on input "UAP. 3.1 Parcial de MEdio Social y natural" at bounding box center [306, 198] width 260 height 27
type input "UAP. 3.1 Parcial de Medio Social y natural"
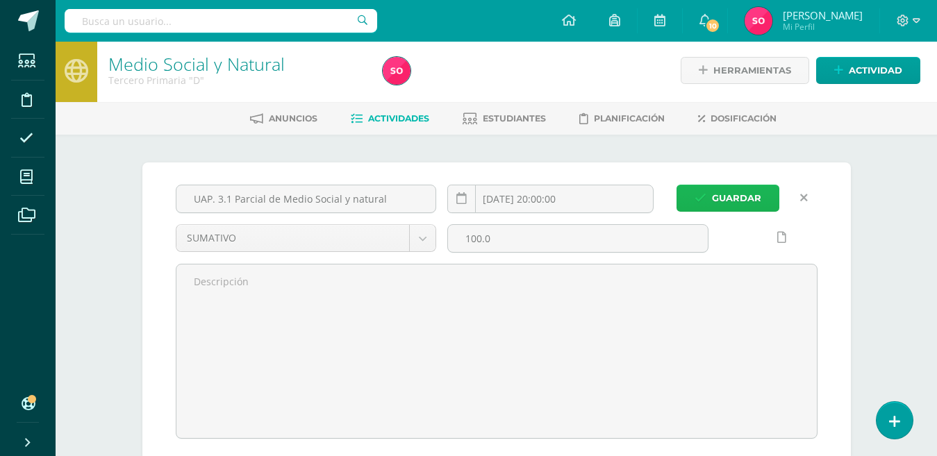
click at [745, 190] on span "Guardar" at bounding box center [736, 198] width 49 height 26
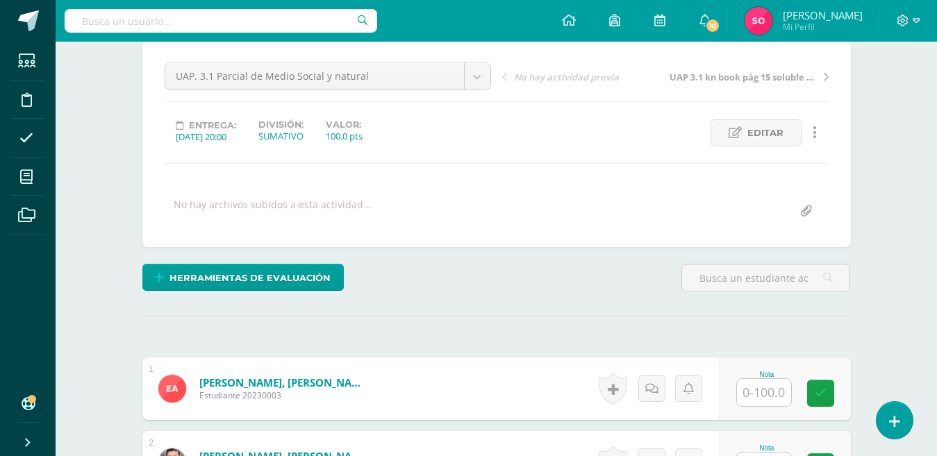
scroll to position [72, 0]
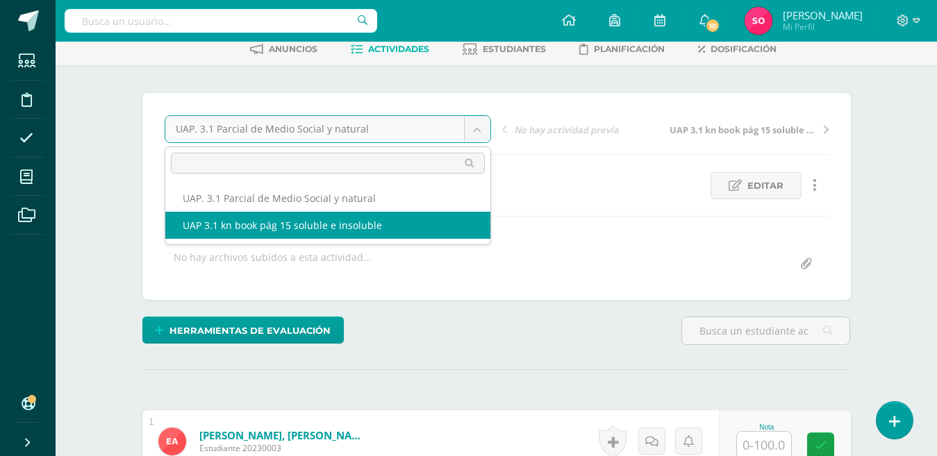
select select "/dashboard/teacher/grade-activity/224161/"
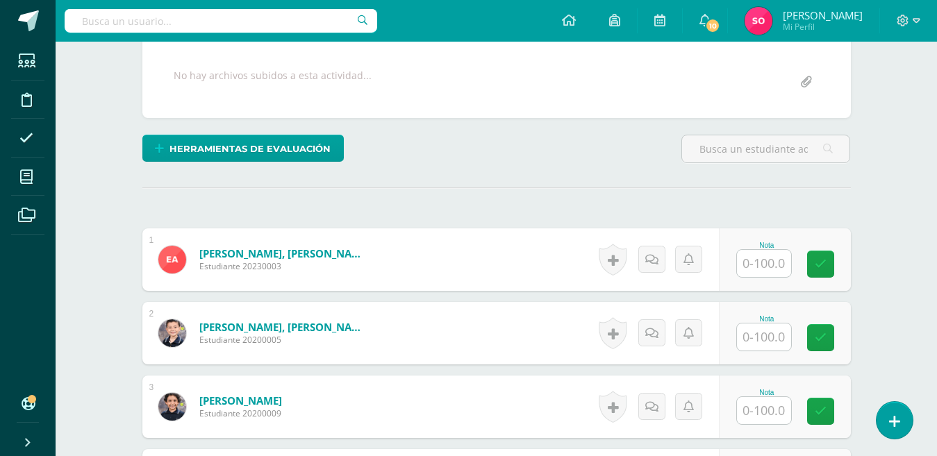
scroll to position [281, 0]
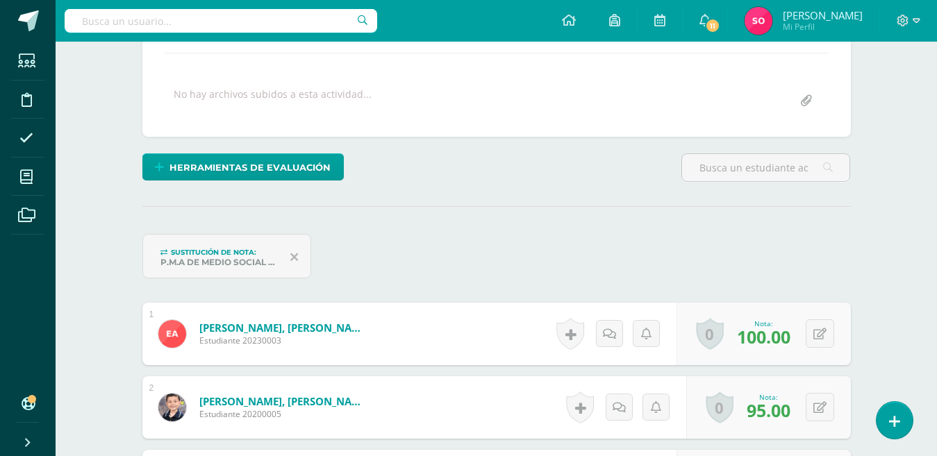
click at [295, 256] on icon at bounding box center [294, 257] width 8 height 13
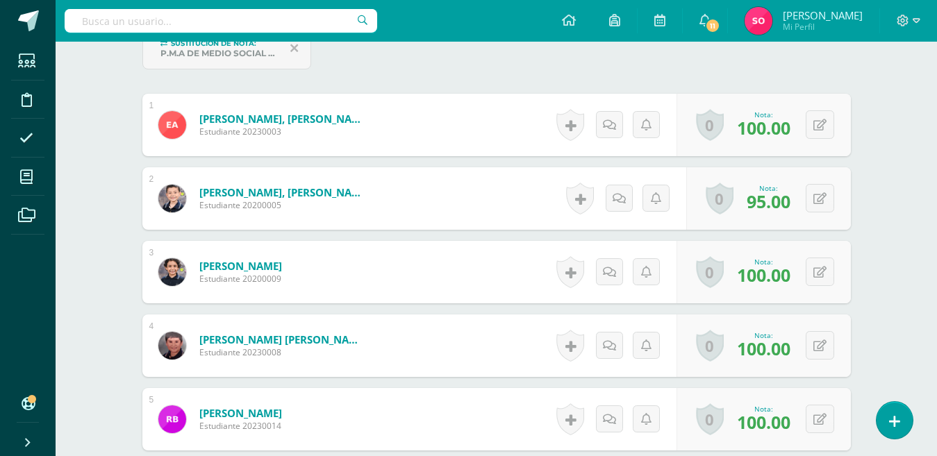
scroll to position [445, 0]
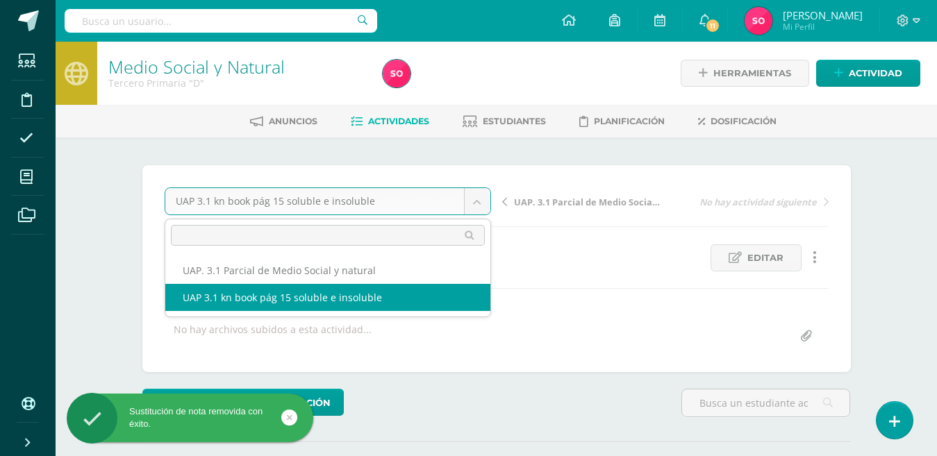
click at [480, 197] on body "Sustitución de nota removida con éxito. Estudiantes Disciplina Asistencia Mis c…" at bounding box center [468, 275] width 937 height 550
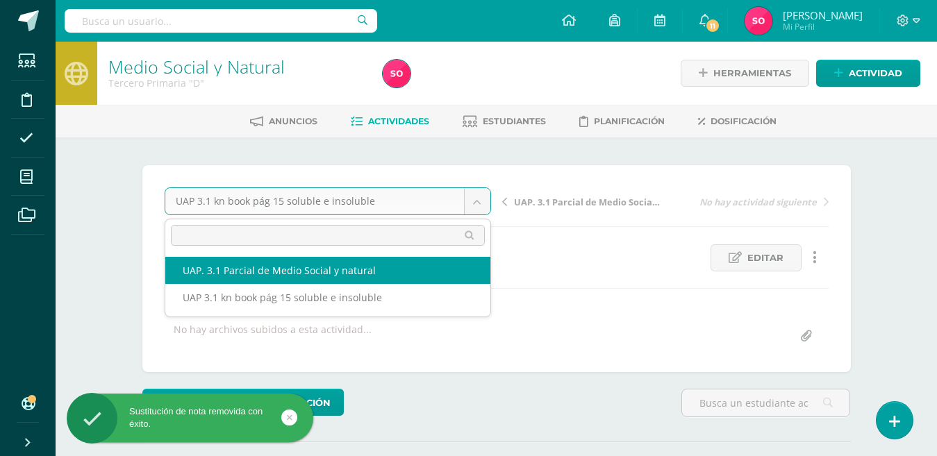
select select "/dashboard/teacher/grade-activity/224531/"
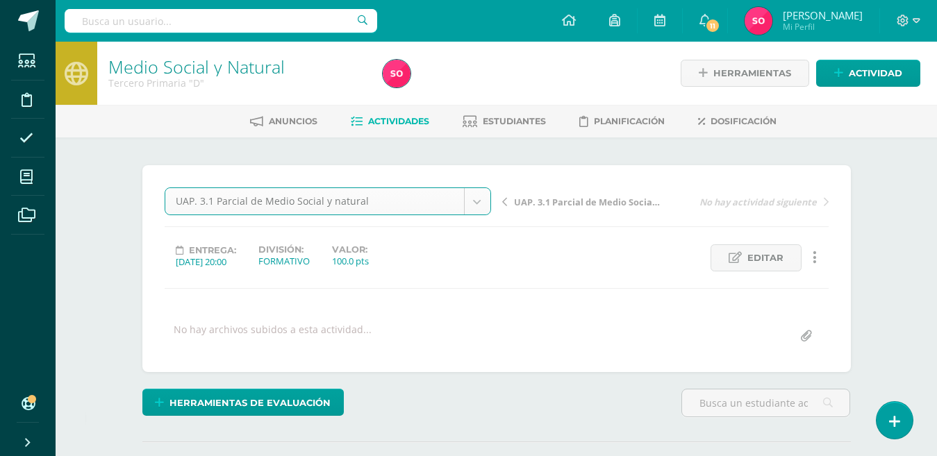
scroll to position [1, 0]
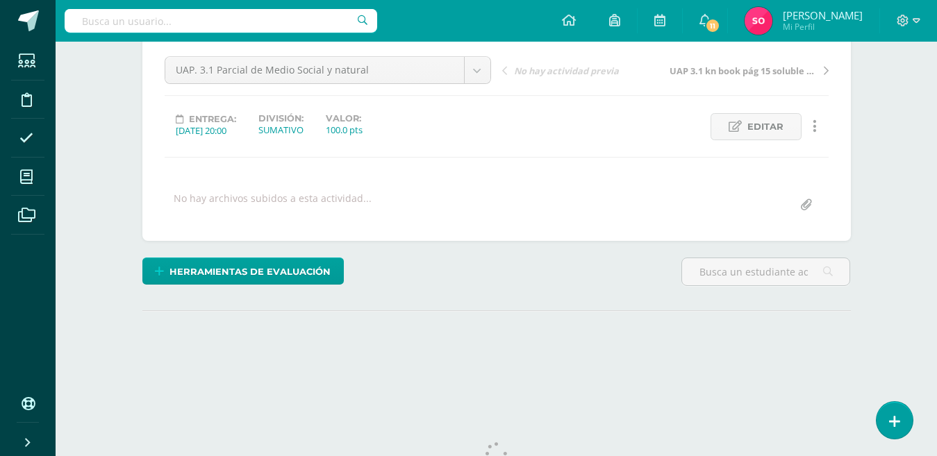
scroll to position [180, 0]
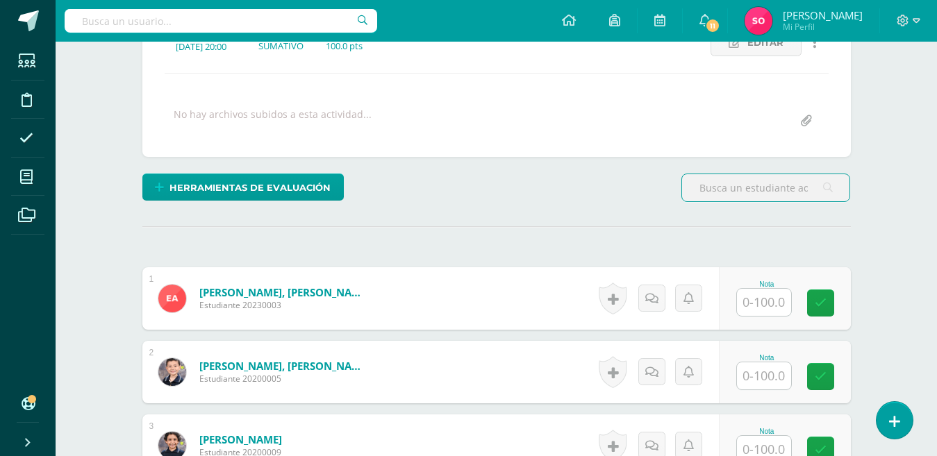
scroll to position [281, 0]
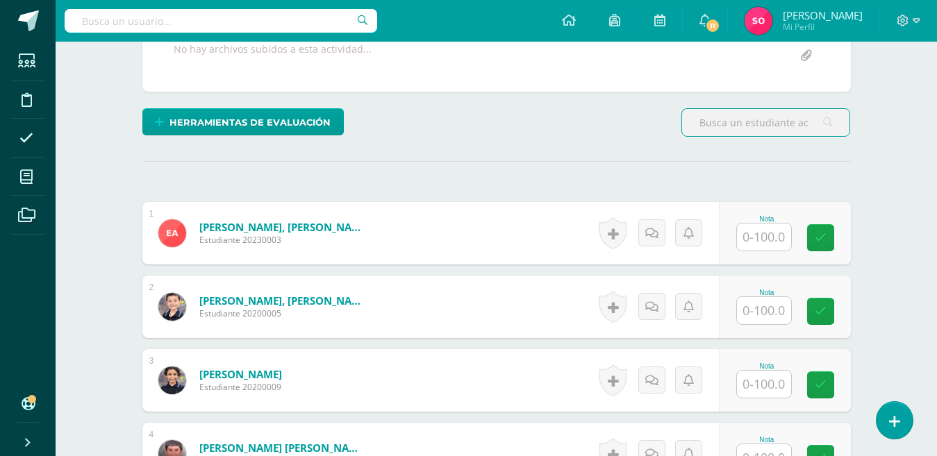
type input "0"
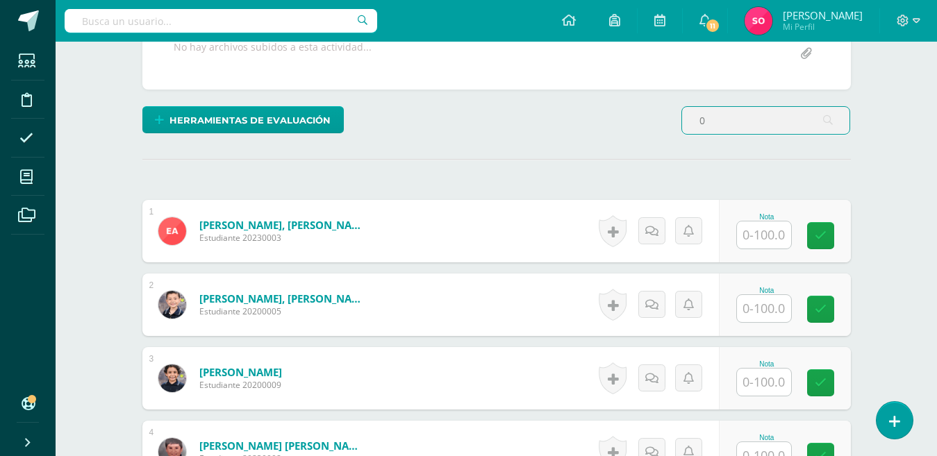
scroll to position [283, 0]
